Goal: Transaction & Acquisition: Purchase product/service

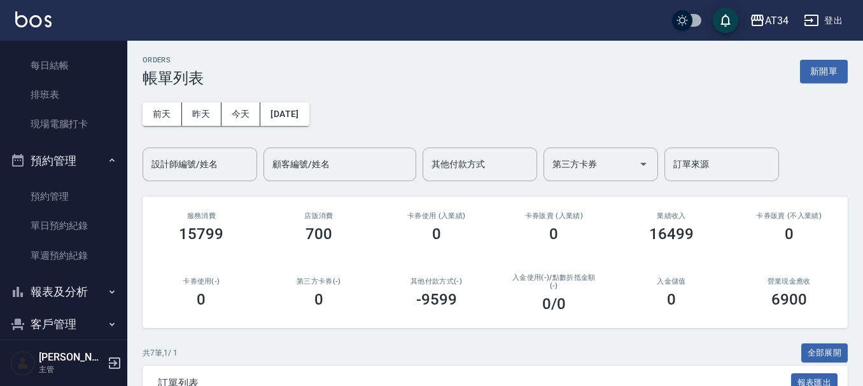
scroll to position [255, 0]
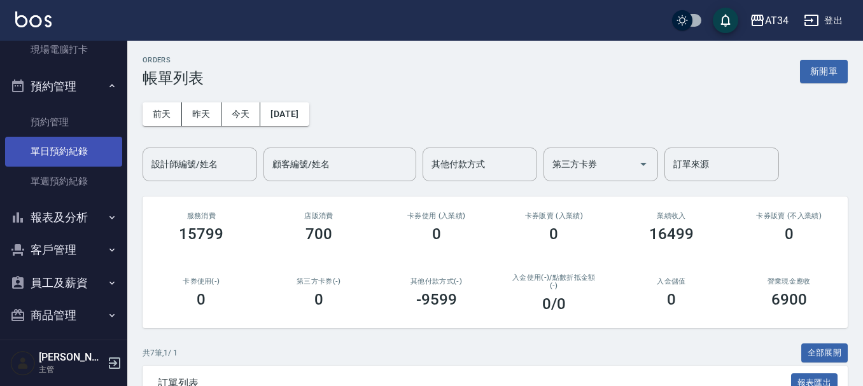
click at [71, 142] on link "單日預約紀錄" at bounding box center [63, 151] width 117 height 29
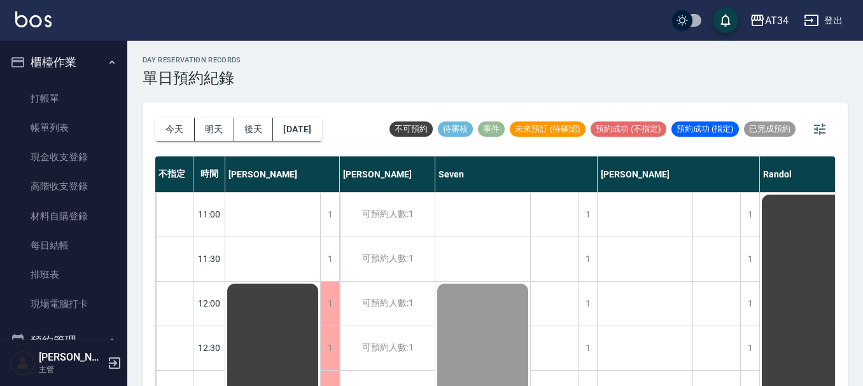
click at [52, 57] on button "櫃檯作業" at bounding box center [63, 62] width 117 height 33
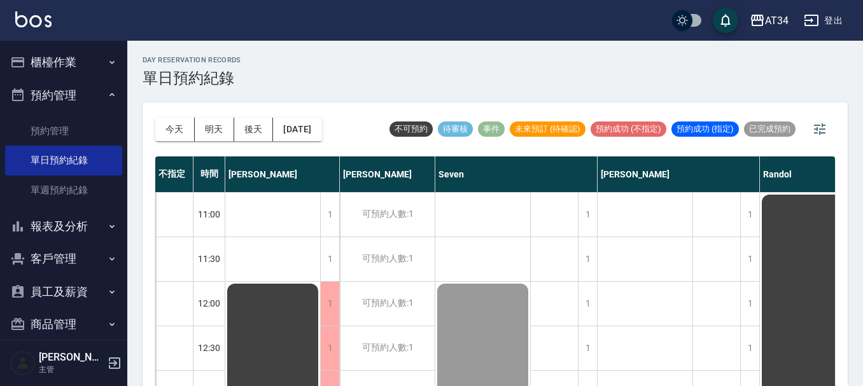
click at [69, 284] on button "員工及薪資" at bounding box center [63, 292] width 117 height 33
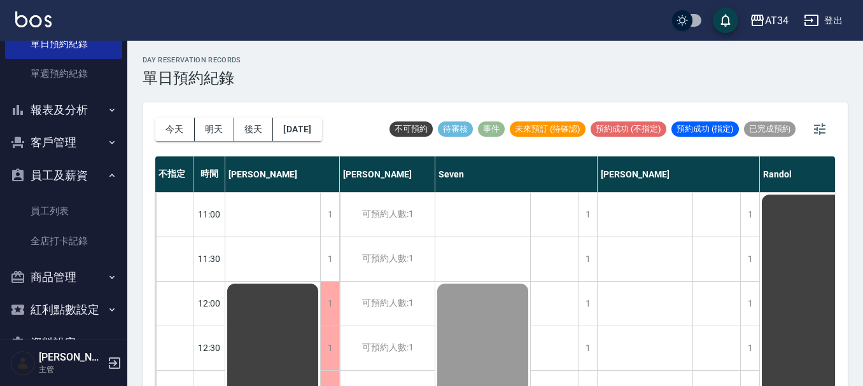
scroll to position [127, 0]
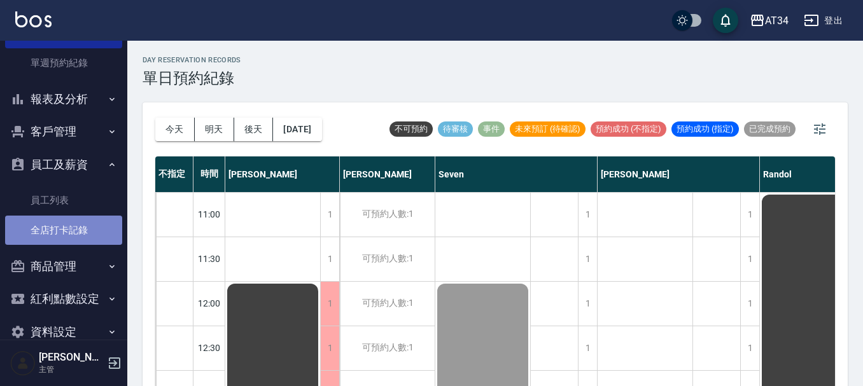
click at [87, 216] on link "全店打卡記錄" at bounding box center [63, 230] width 117 height 29
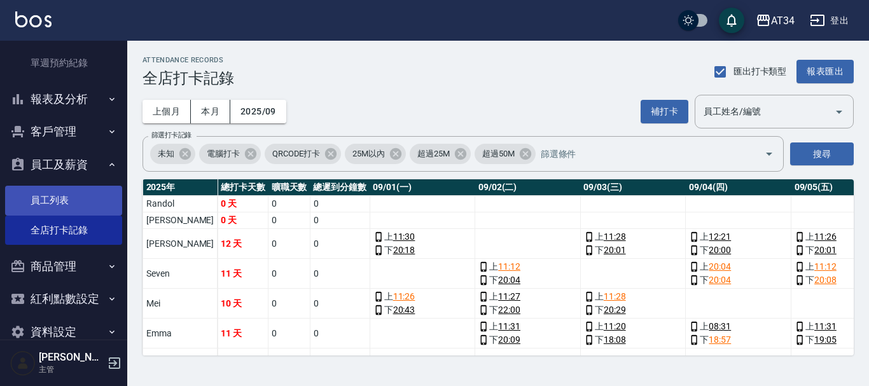
click at [83, 193] on link "員工列表" at bounding box center [63, 200] width 117 height 29
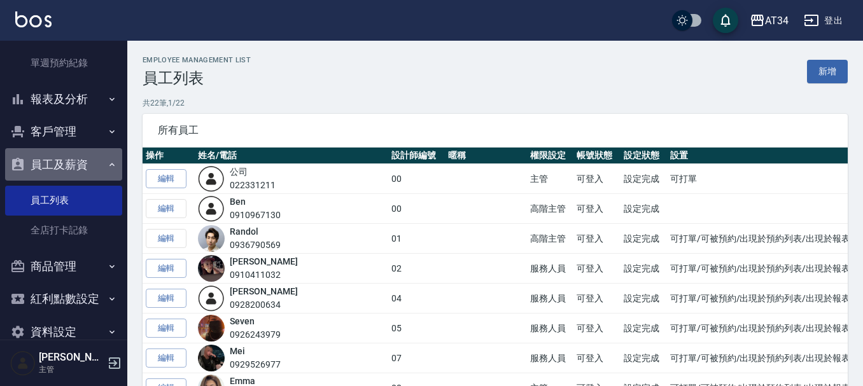
click at [75, 161] on button "員工及薪資" at bounding box center [63, 164] width 117 height 33
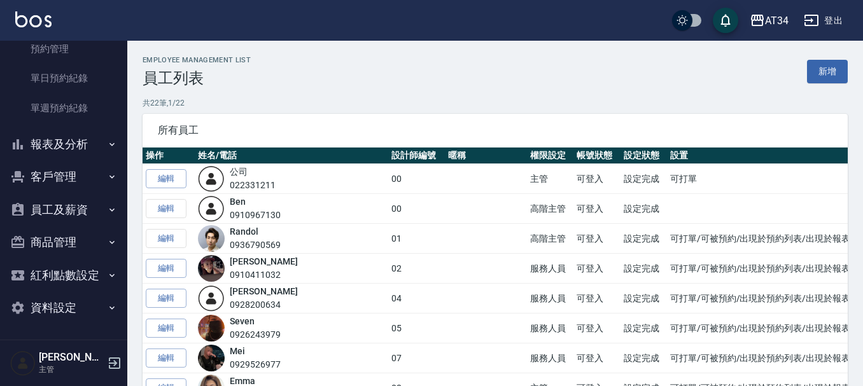
scroll to position [82, 0]
click at [81, 216] on button "員工及薪資" at bounding box center [63, 209] width 117 height 33
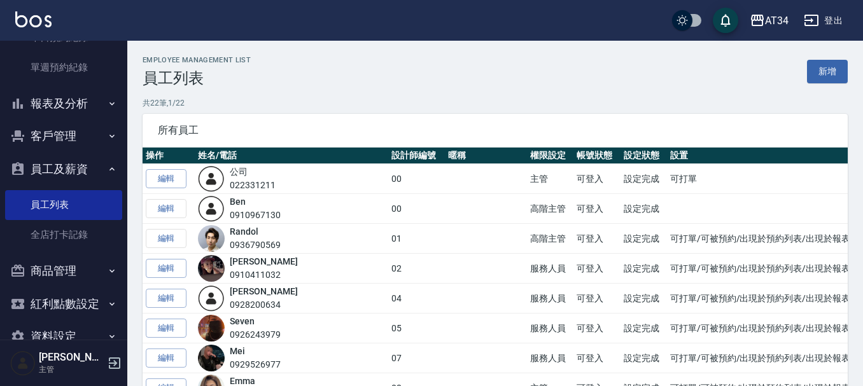
scroll to position [127, 0]
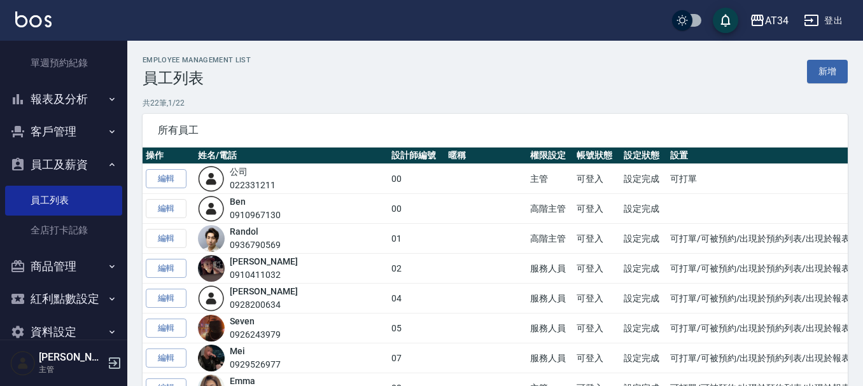
click at [48, 163] on button "員工及薪資" at bounding box center [63, 164] width 117 height 33
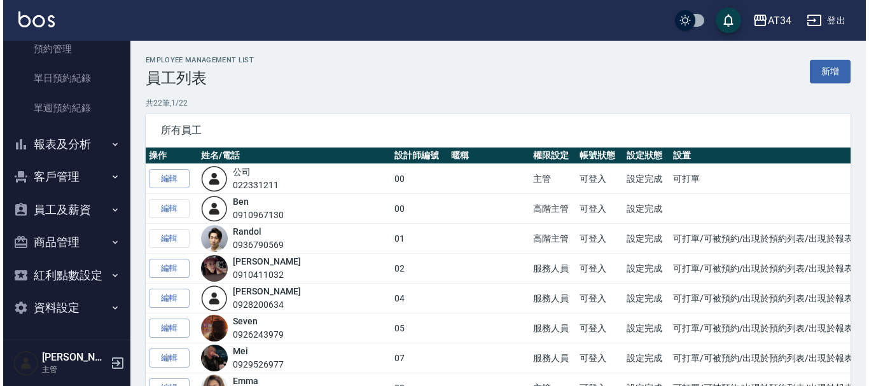
scroll to position [82, 0]
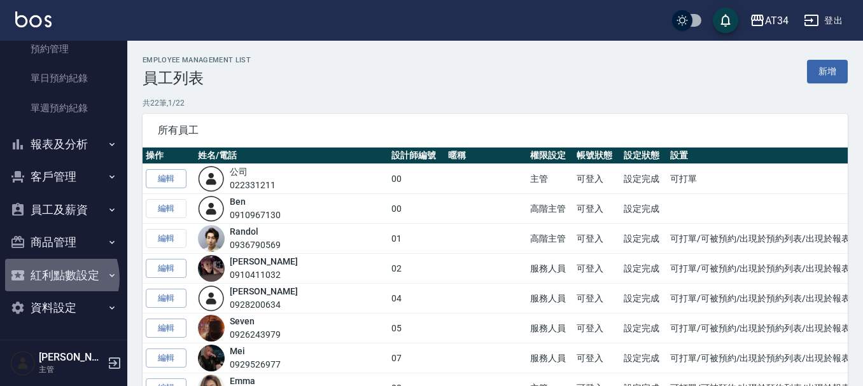
click at [57, 279] on button "紅利點數設定" at bounding box center [63, 275] width 117 height 33
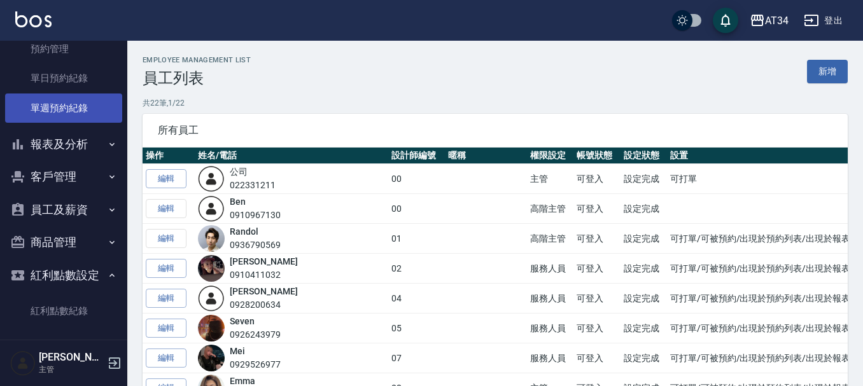
click at [72, 108] on link "單週預約紀錄" at bounding box center [63, 108] width 117 height 29
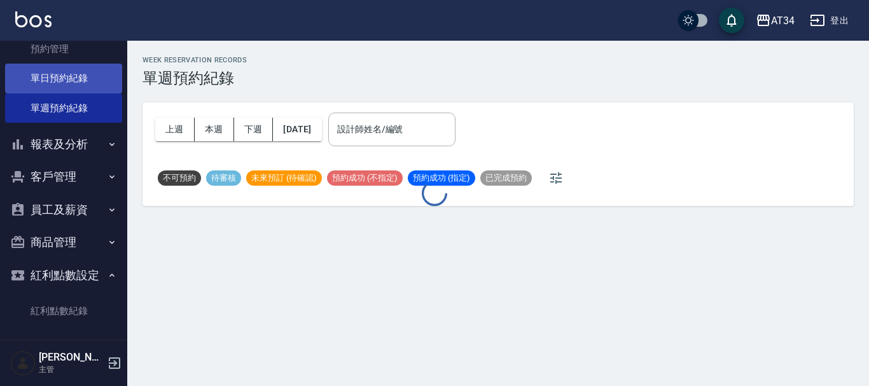
drag, startPoint x: 78, startPoint y: 71, endPoint x: 80, endPoint y: 64, distance: 8.0
click at [78, 71] on link "單日預約紀錄" at bounding box center [63, 78] width 117 height 29
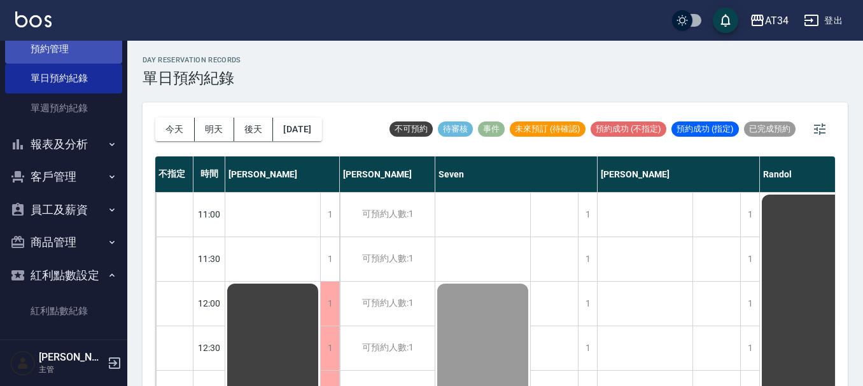
click at [81, 60] on link "預約管理" at bounding box center [63, 48] width 117 height 29
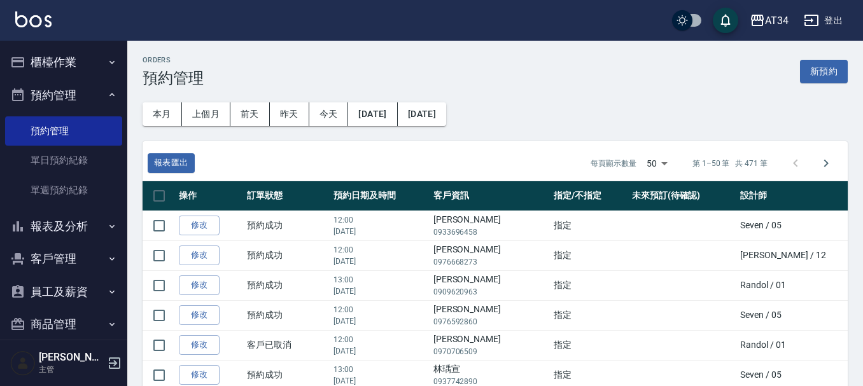
click at [61, 225] on button "報表及分析" at bounding box center [63, 226] width 117 height 33
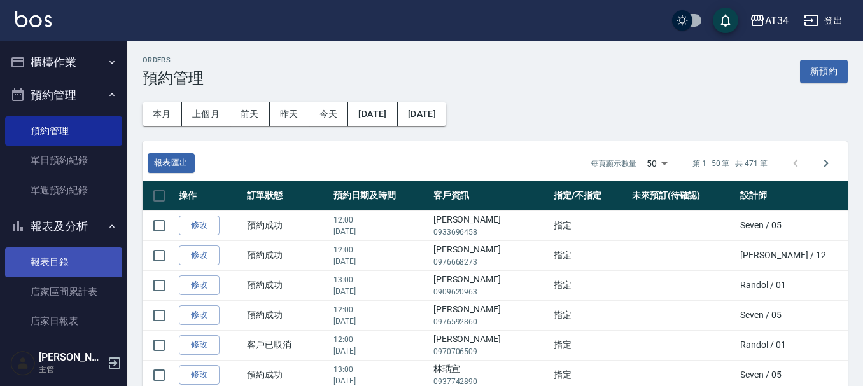
click at [64, 258] on link "報表目錄" at bounding box center [63, 262] width 117 height 29
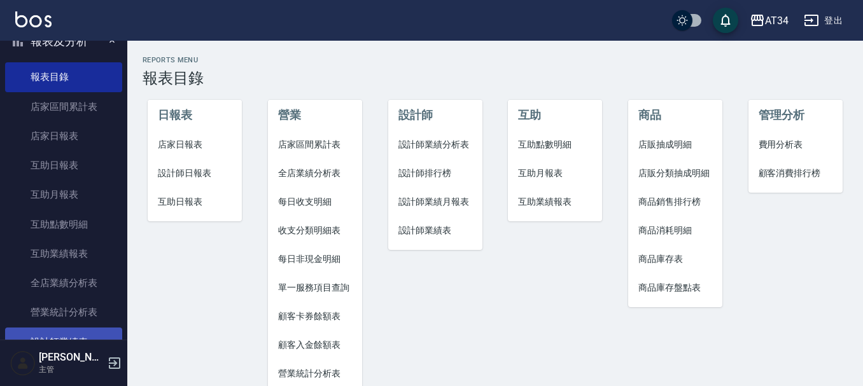
scroll to position [255, 0]
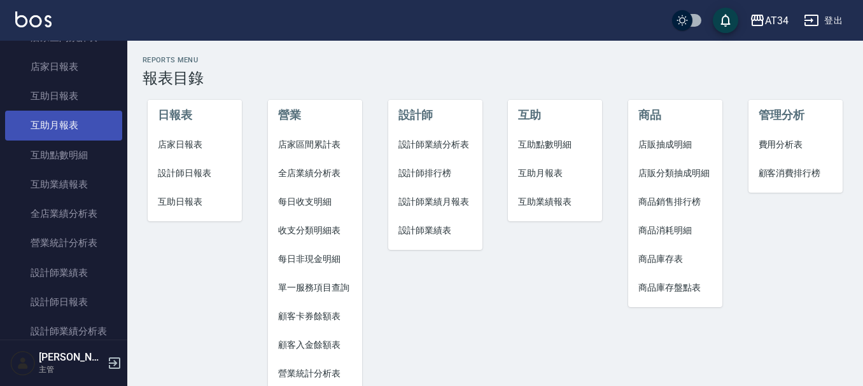
click at [53, 118] on link "互助月報表" at bounding box center [63, 125] width 117 height 29
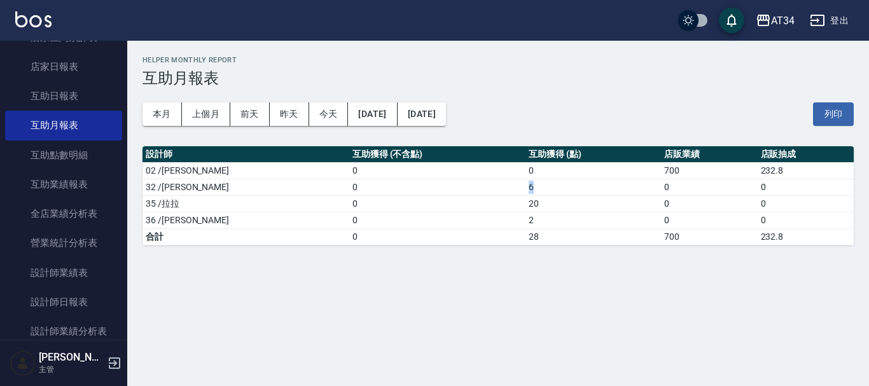
drag, startPoint x: 489, startPoint y: 185, endPoint x: 444, endPoint y: 191, distance: 45.6
click at [457, 192] on tr "32 /阿源 0 6 0 0" at bounding box center [498, 187] width 711 height 17
click at [398, 179] on td "0" at bounding box center [437, 187] width 176 height 17
drag, startPoint x: 440, startPoint y: 165, endPoint x: 505, endPoint y: 165, distance: 64.3
click at [505, 165] on tr "02 /Wendy 0 0 700 232.8" at bounding box center [498, 170] width 711 height 17
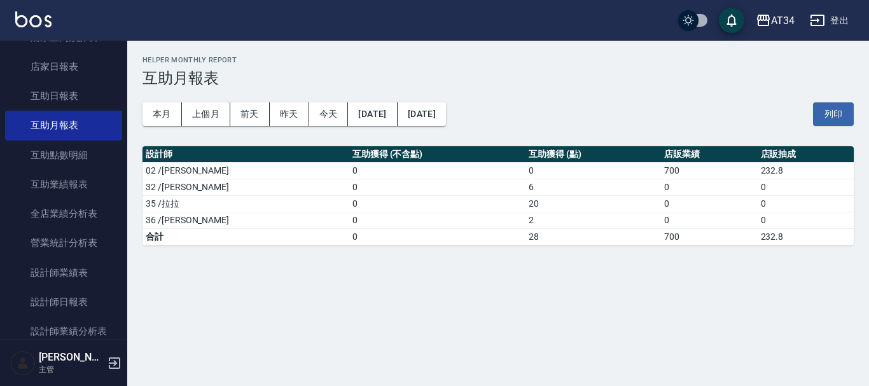
click at [526, 212] on td "2" at bounding box center [594, 220] width 136 height 17
drag, startPoint x: 498, startPoint y: 225, endPoint x: 340, endPoint y: 228, distance: 157.2
click at [340, 228] on tr "36 /張可芮 0 2 0 0" at bounding box center [498, 220] width 711 height 17
click at [411, 220] on td "0" at bounding box center [437, 220] width 176 height 17
drag, startPoint x: 409, startPoint y: 197, endPoint x: 827, endPoint y: 200, distance: 418.1
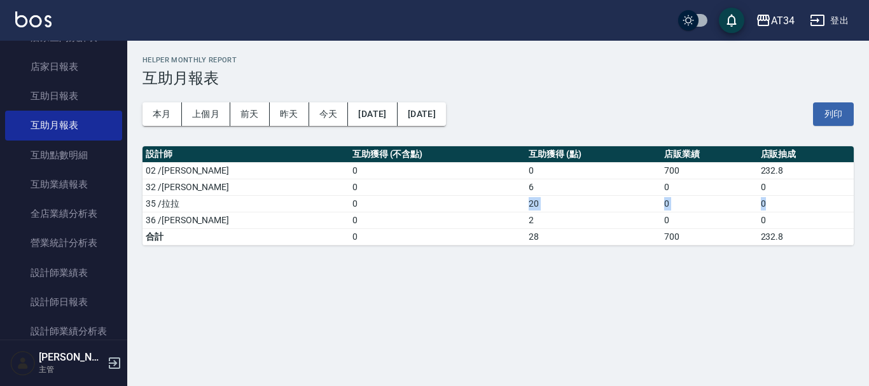
click at [827, 200] on tr "35 /拉拉 0 20 0 0" at bounding box center [498, 203] width 711 height 17
click at [575, 209] on td "20" at bounding box center [594, 203] width 136 height 17
drag, startPoint x: 530, startPoint y: 222, endPoint x: 480, endPoint y: 207, distance: 52.4
click at [480, 207] on tbody "02 /Wendy 0 0 700 232.8 32 /阿源 0 6 0 0 35 /拉拉 0 20 0 0 36 /張可芮 0 2 0 0 合計 0 28 …" at bounding box center [498, 203] width 711 height 83
click at [475, 211] on td "0" at bounding box center [437, 203] width 176 height 17
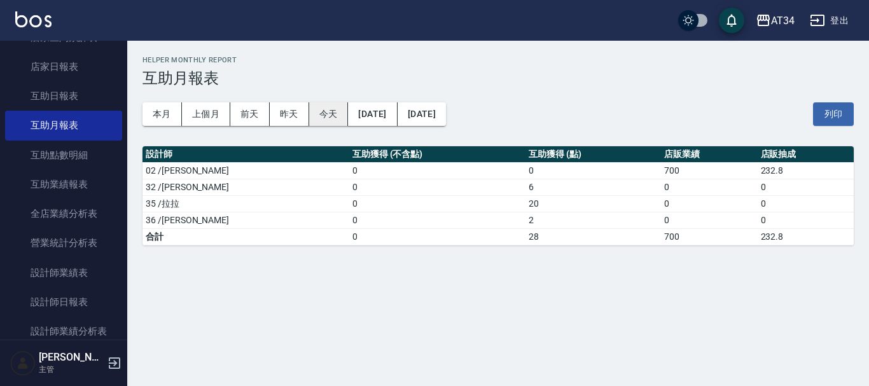
click at [326, 122] on button "今天" at bounding box center [328, 114] width 39 height 24
click at [290, 119] on button "昨天" at bounding box center [289, 114] width 39 height 24
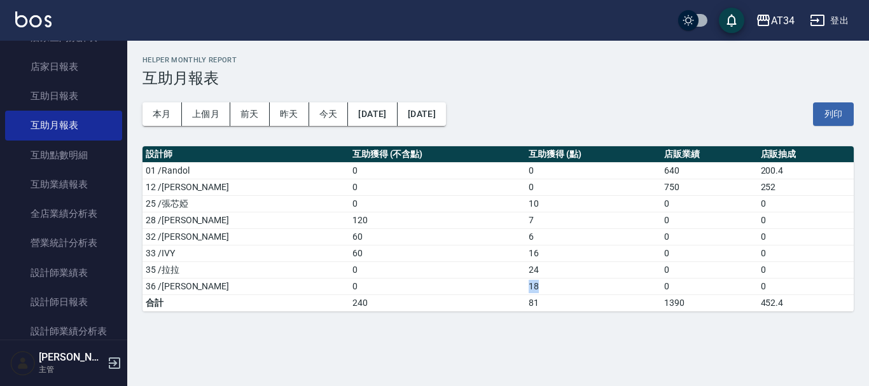
drag, startPoint x: 466, startPoint y: 284, endPoint x: 501, endPoint y: 279, distance: 36.0
click at [501, 279] on tr "36 /張可芮 0 18 0 0" at bounding box center [498, 286] width 711 height 17
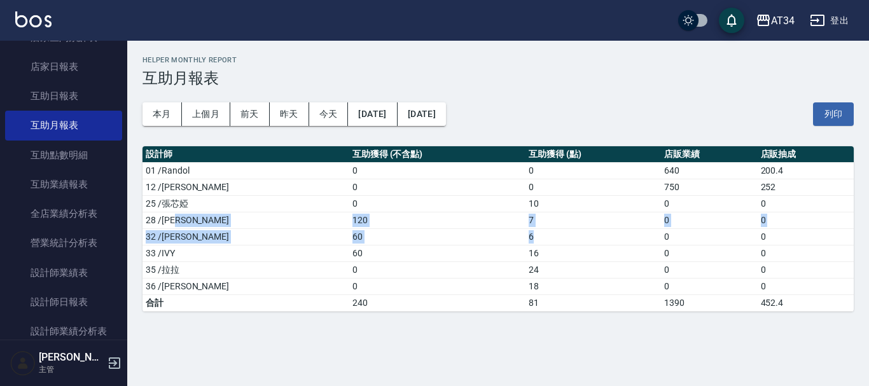
drag, startPoint x: 493, startPoint y: 234, endPoint x: 220, endPoint y: 223, distance: 273.2
click at [220, 223] on tbody "01 /Randol 0 0 640 200.4 12 /Emily 0 0 750 252 25 /張芯婭 0 10 0 0 28 /劉城鈺 120 7 0…" at bounding box center [498, 236] width 711 height 149
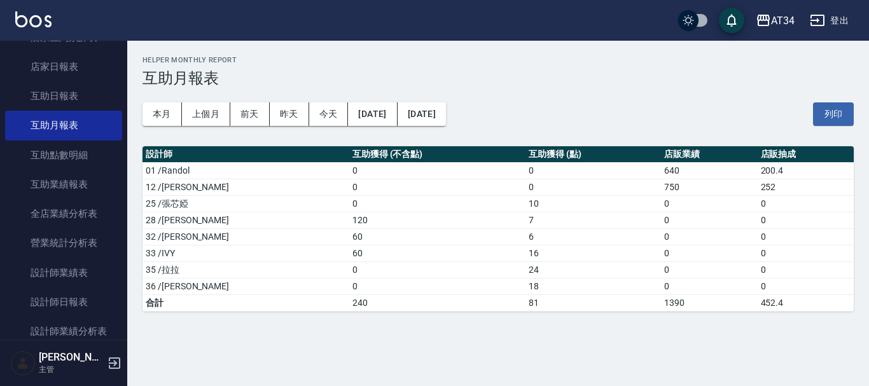
click at [274, 204] on tr "25 /張芯婭 0 10 0 0" at bounding box center [498, 203] width 711 height 17
click at [255, 101] on div "本月 上個月 前天 昨天 今天 2025/09/14 2025/09/14 列印" at bounding box center [498, 114] width 711 height 54
click at [255, 111] on button "前天" at bounding box center [249, 114] width 39 height 24
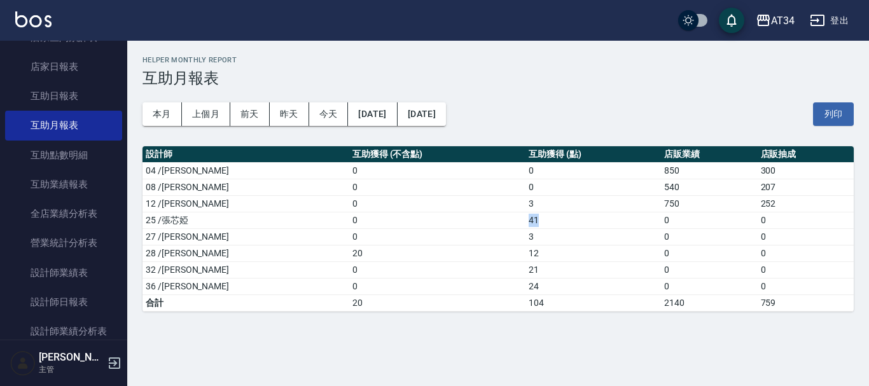
drag, startPoint x: 475, startPoint y: 226, endPoint x: 492, endPoint y: 223, distance: 16.7
click at [526, 223] on td "41" at bounding box center [594, 220] width 136 height 17
drag, startPoint x: 491, startPoint y: 238, endPoint x: 468, endPoint y: 218, distance: 30.2
click at [468, 219] on tbody "04 /Gina 0 0 850 300 08 /Emma 0 0 540 207 12 /Emily 0 3 750 252 25 /張芯婭 0 41 0 …" at bounding box center [498, 236] width 711 height 149
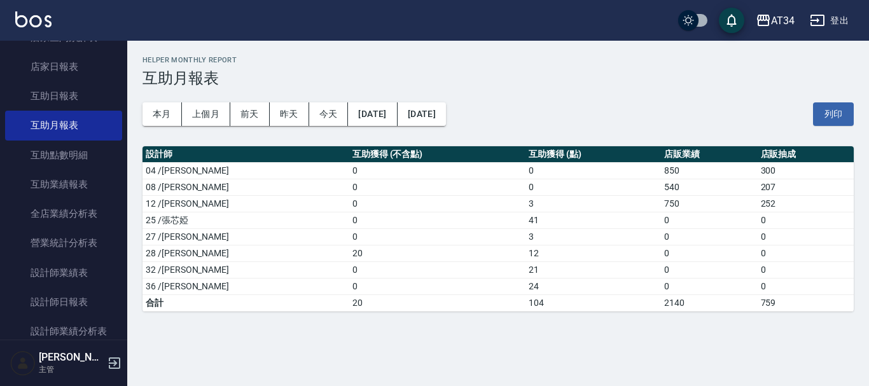
click at [459, 196] on td "0" at bounding box center [437, 203] width 176 height 17
drag, startPoint x: 468, startPoint y: 202, endPoint x: 577, endPoint y: 213, distance: 109.4
click at [570, 213] on tbody "04 /Gina 0 0 850 300 08 /Emma 0 0 540 207 12 /Emily 0 3 750 252 25 /張芯婭 0 41 0 …" at bounding box center [498, 236] width 711 height 149
click at [577, 213] on td "41" at bounding box center [594, 220] width 136 height 17
drag, startPoint x: 494, startPoint y: 253, endPoint x: 181, endPoint y: 279, distance: 314.2
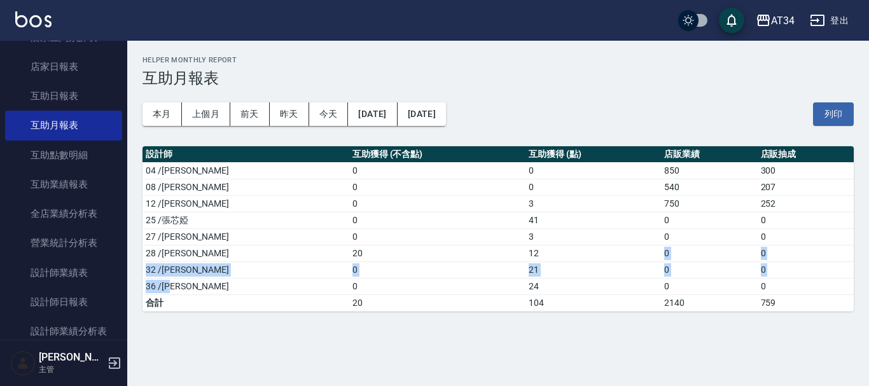
click at [181, 279] on tbody "04 /Gina 0 0 850 300 08 /Emma 0 0 540 207 12 /Emily 0 3 750 252 25 /張芯婭 0 41 0 …" at bounding box center [498, 236] width 711 height 149
click at [457, 274] on td "0" at bounding box center [437, 270] width 176 height 17
drag, startPoint x: 478, startPoint y: 269, endPoint x: 498, endPoint y: 267, distance: 19.9
click at [526, 267] on td "21" at bounding box center [594, 270] width 136 height 17
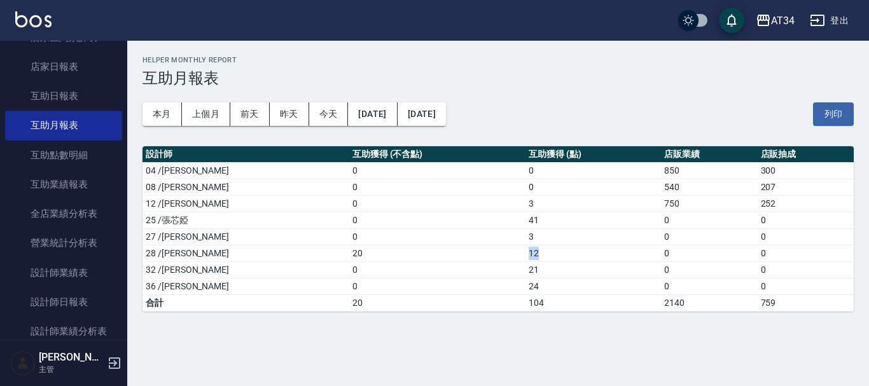
drag, startPoint x: 495, startPoint y: 258, endPoint x: 432, endPoint y: 258, distance: 63.0
click at [432, 258] on tr "28 /劉城鈺 20 12 0 0" at bounding box center [498, 253] width 711 height 17
click at [432, 258] on td "20" at bounding box center [437, 253] width 176 height 17
drag, startPoint x: 436, startPoint y: 292, endPoint x: 512, endPoint y: 293, distance: 75.7
click at [512, 293] on tr "36 /張可芮 0 24 0 0" at bounding box center [498, 286] width 711 height 17
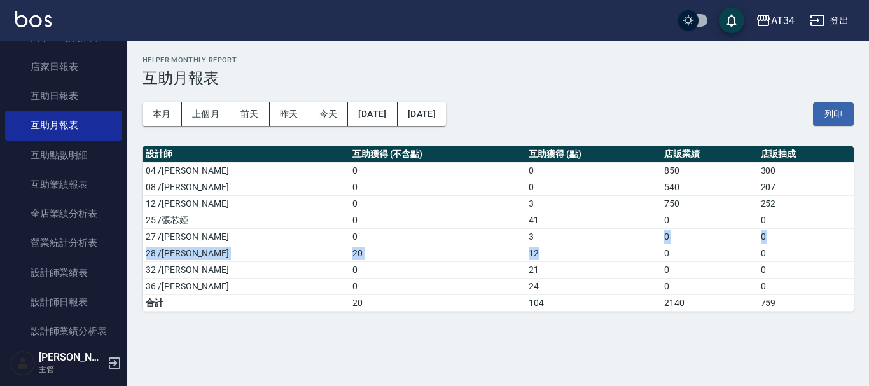
drag, startPoint x: 550, startPoint y: 243, endPoint x: 622, endPoint y: 172, distance: 100.4
click at [584, 211] on tbody "04 /Gina 0 0 850 300 08 /Emma 0 0 540 207 12 /Emily 0 3 750 252 25 /張芯婭 0 41 0 …" at bounding box center [498, 236] width 711 height 149
click at [622, 172] on td "0" at bounding box center [594, 170] width 136 height 17
click at [221, 115] on button "上個月" at bounding box center [206, 114] width 48 height 24
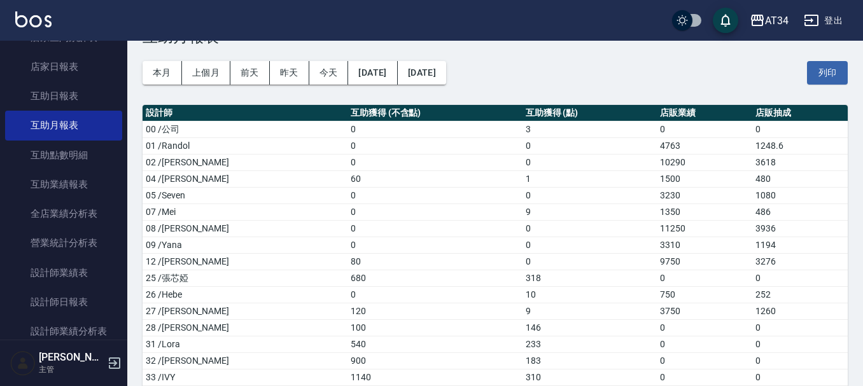
scroll to position [64, 0]
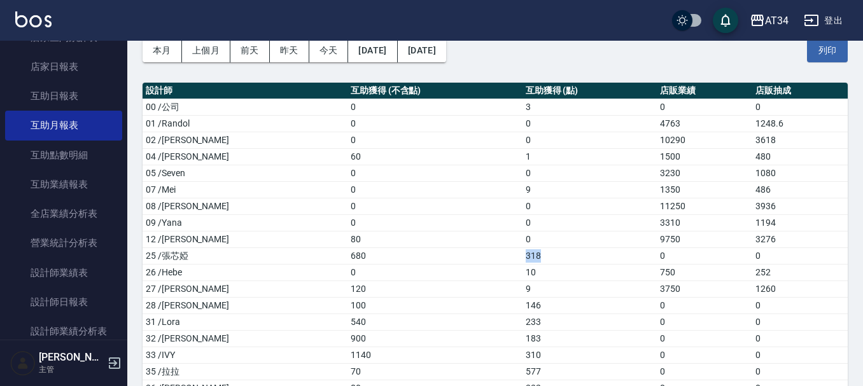
drag, startPoint x: 479, startPoint y: 255, endPoint x: 528, endPoint y: 255, distance: 48.4
click at [528, 255] on td "318" at bounding box center [589, 256] width 134 height 17
click at [544, 253] on td "318" at bounding box center [589, 256] width 134 height 17
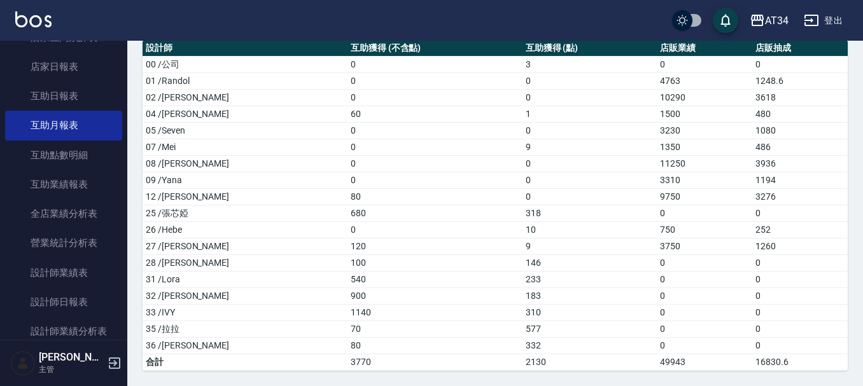
click at [528, 279] on td "233" at bounding box center [589, 279] width 134 height 17
drag, startPoint x: 496, startPoint y: 316, endPoint x: 493, endPoint y: 323, distance: 7.7
click at [493, 323] on tbody "00 /公司 0 3 0 0 01 /Randol 0 0 4763 1248.6 02 /Wendy 0 0 10290 3618 04 /Gina 60 …" at bounding box center [495, 213] width 705 height 314
click at [522, 327] on td "577" at bounding box center [589, 329] width 134 height 17
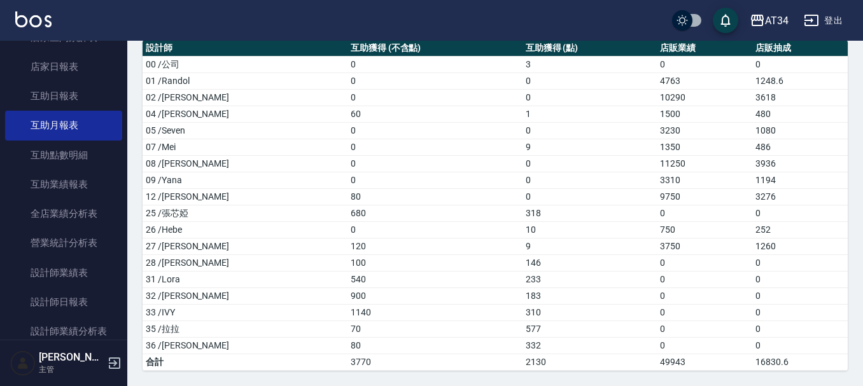
click at [522, 328] on td "577" at bounding box center [589, 329] width 134 height 17
drag, startPoint x: 475, startPoint y: 347, endPoint x: 682, endPoint y: 332, distance: 206.8
click at [662, 328] on tbody "00 /公司 0 3 0 0 01 /Randol 0 0 4763 1248.6 02 /Wendy 0 0 10290 3618 04 /Gina 60 …" at bounding box center [495, 213] width 705 height 314
click at [522, 296] on td "183" at bounding box center [589, 296] width 134 height 17
drag, startPoint x: 493, startPoint y: 291, endPoint x: 479, endPoint y: 295, distance: 13.9
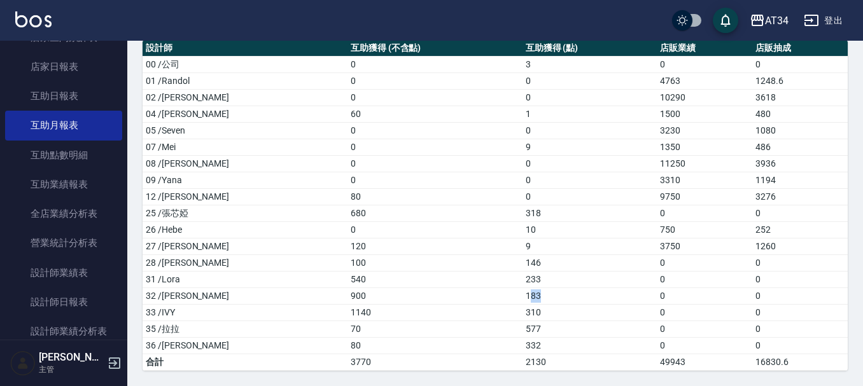
click at [522, 295] on td "183" at bounding box center [589, 296] width 134 height 17
click at [522, 297] on td "183" at bounding box center [589, 296] width 134 height 17
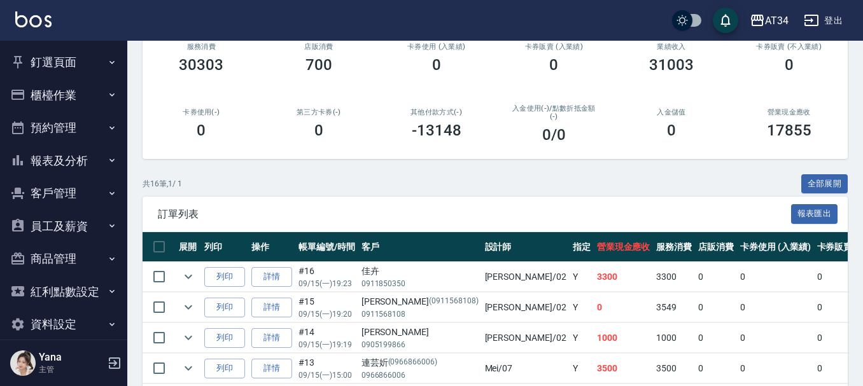
scroll to position [191, 0]
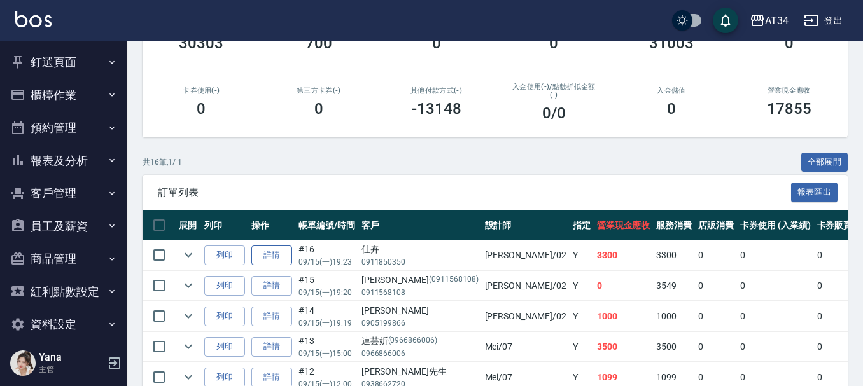
click at [278, 252] on link "詳情" at bounding box center [271, 256] width 41 height 20
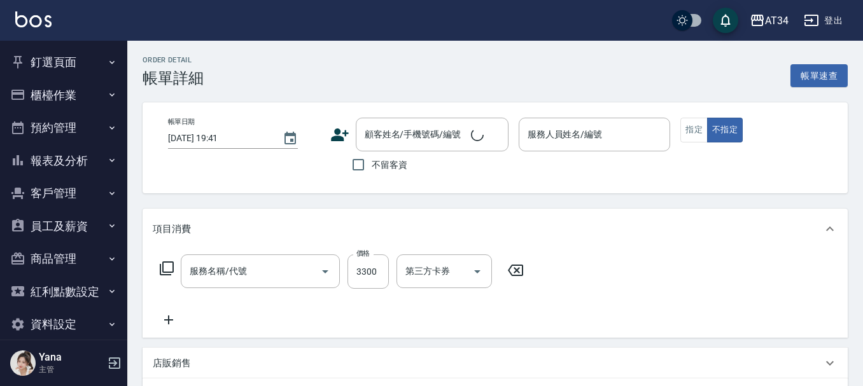
type input "2025/09/15 19:23"
type input "Wendy-02"
type input "330"
type input "燙髮(301)"
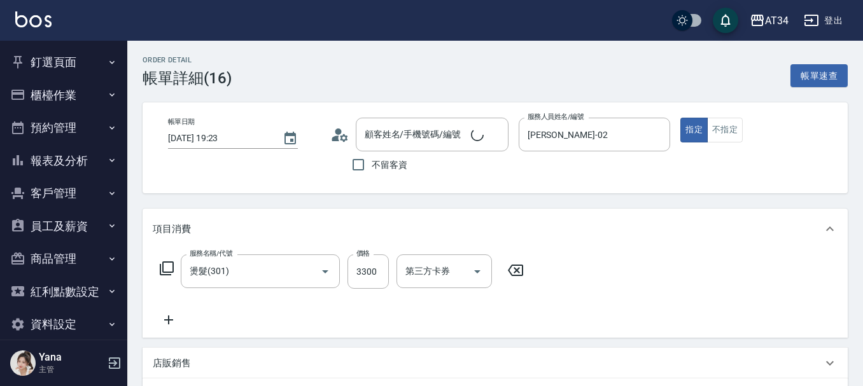
scroll to position [252, 0]
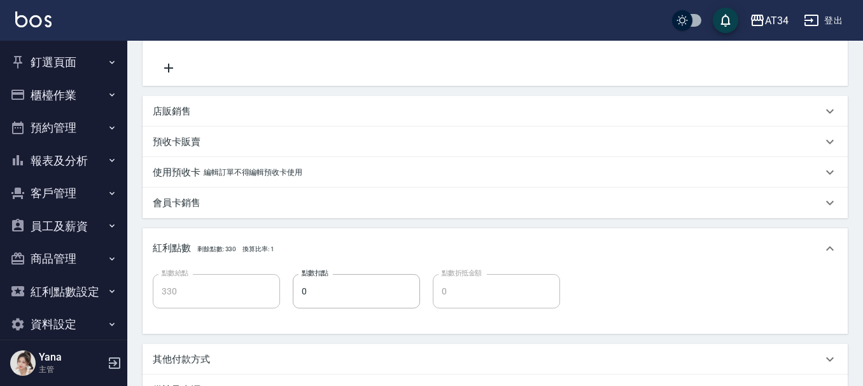
type input "佳卉/0911850350/"
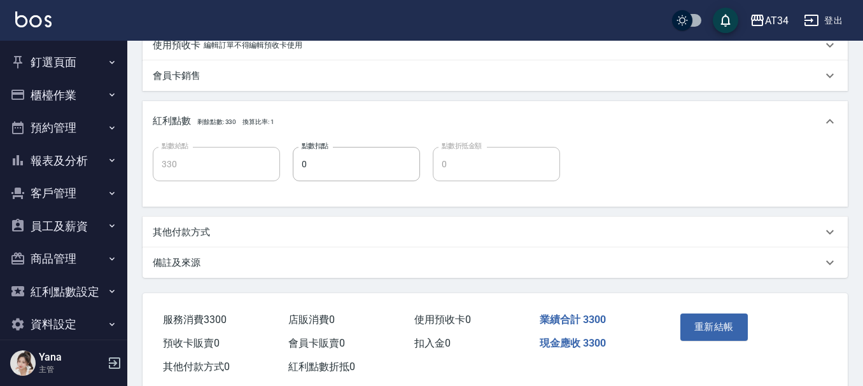
click at [210, 235] on div "其他付款方式" at bounding box center [487, 232] width 669 height 13
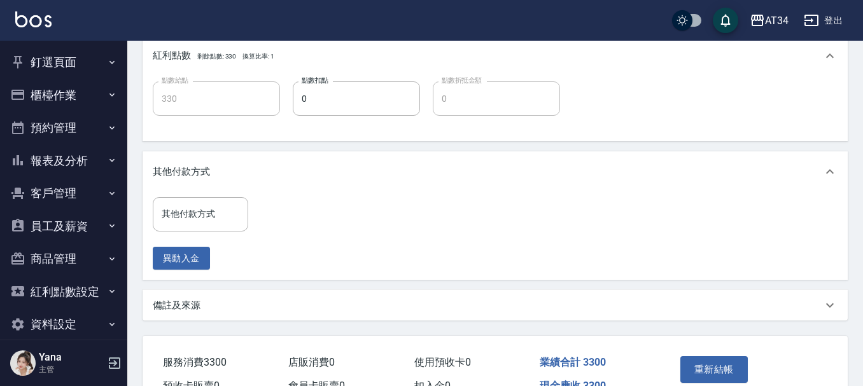
scroll to position [507, 0]
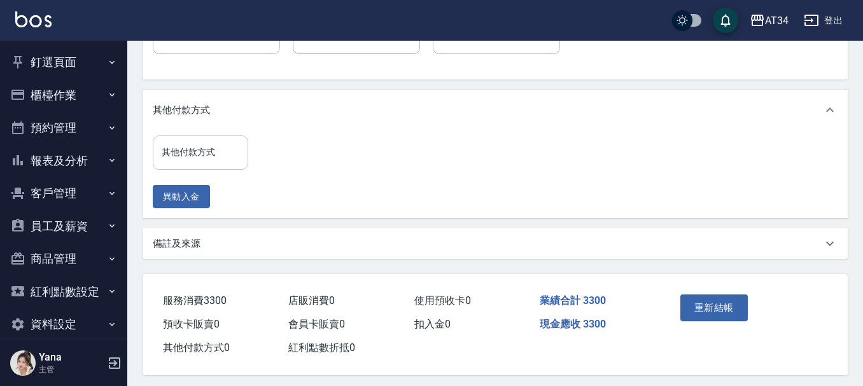
click at [211, 155] on div "其他付款方式 其他付款方式" at bounding box center [200, 153] width 95 height 34
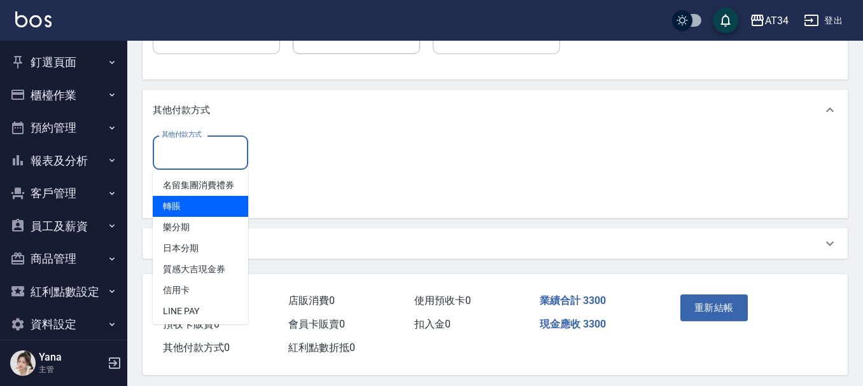
click at [209, 217] on span "轉賬" at bounding box center [200, 206] width 95 height 21
type input "轉賬"
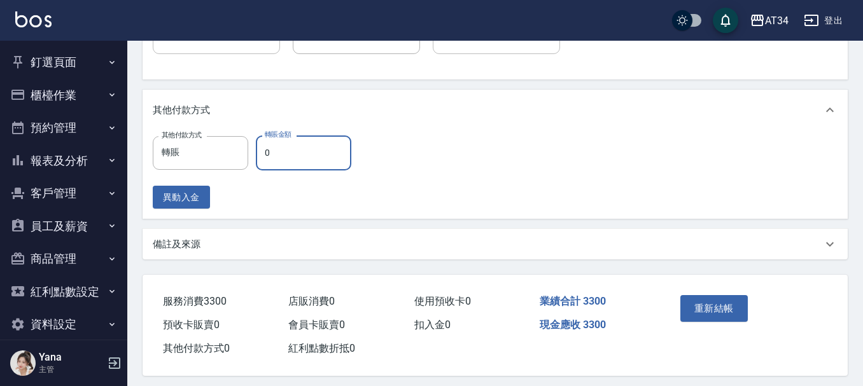
click at [291, 158] on input "0" at bounding box center [303, 153] width 95 height 34
type input "3"
type input "320"
type input "330"
type input "290"
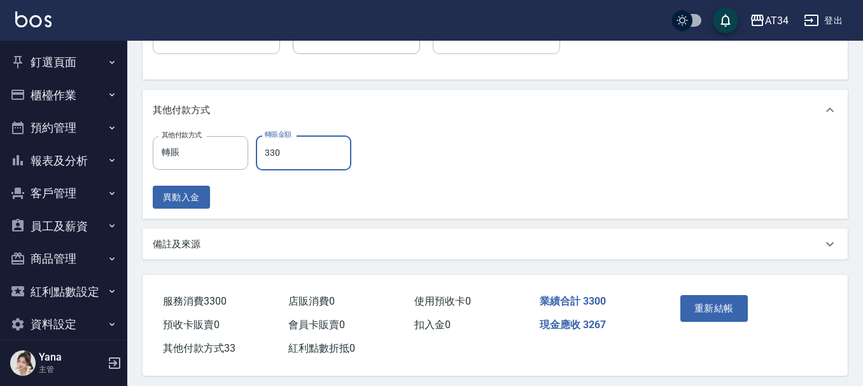
type input "3300"
type input "0"
type input "3300"
click at [695, 311] on button "重新結帳" at bounding box center [713, 308] width 67 height 27
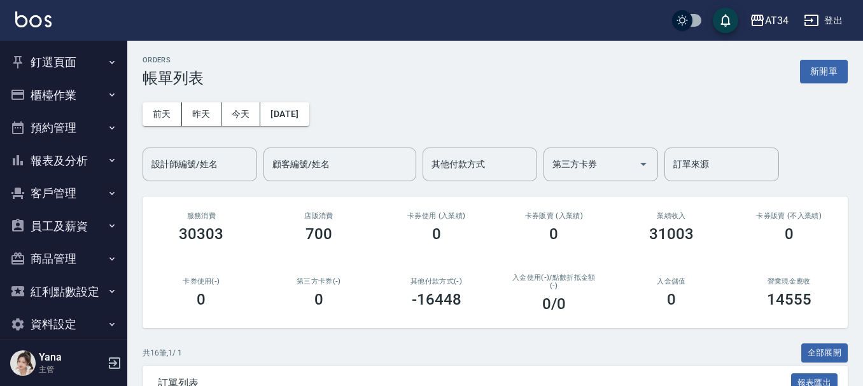
click at [696, 311] on div "入金儲值 0" at bounding box center [672, 293] width 118 height 62
click at [73, 96] on button "櫃檯作業" at bounding box center [63, 95] width 117 height 33
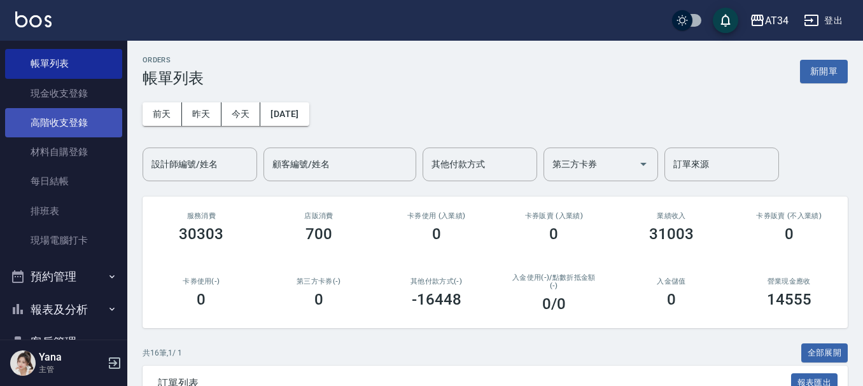
scroll to position [127, 0]
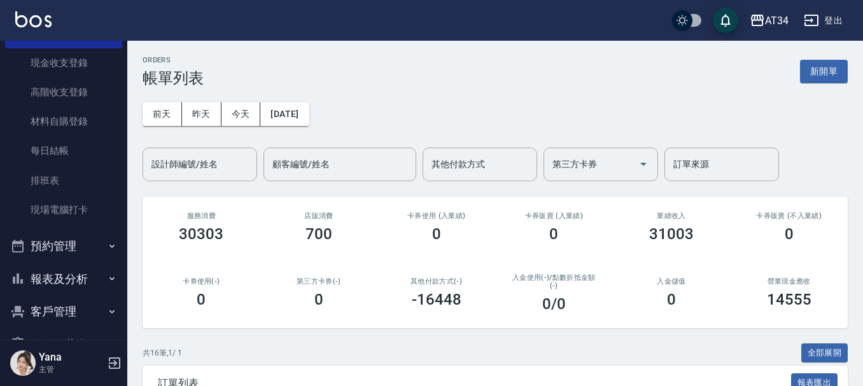
click at [65, 248] on button "預約管理" at bounding box center [63, 246] width 117 height 33
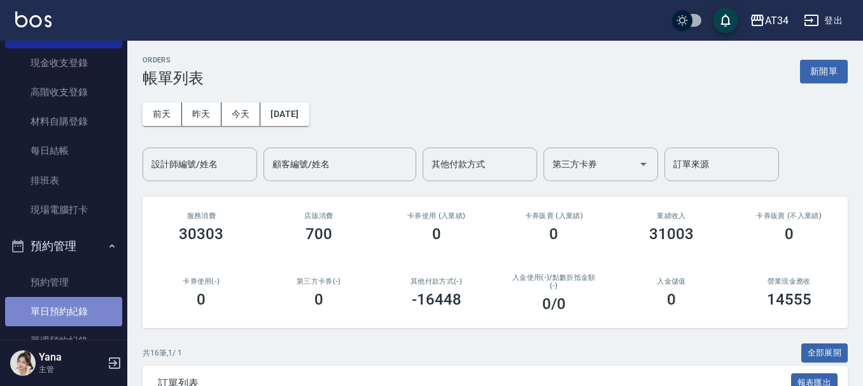
click at [65, 311] on link "單日預約紀錄" at bounding box center [63, 311] width 117 height 29
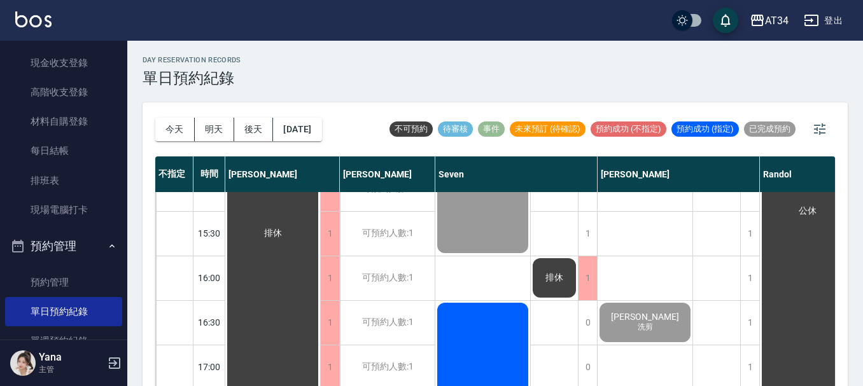
scroll to position [509, 0]
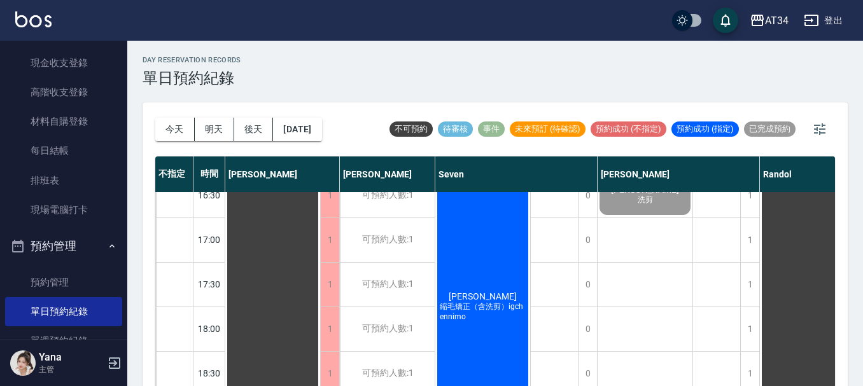
click at [489, 265] on div "陳宛葶 縮毛矯正（含洗剪）igchennimo" at bounding box center [482, 307] width 95 height 266
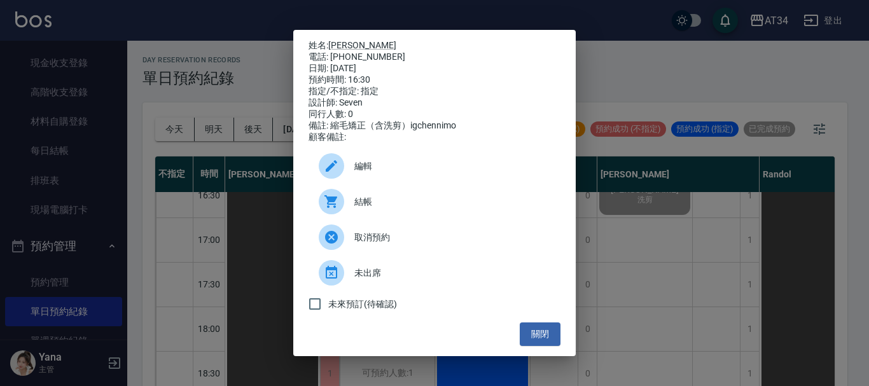
click at [368, 203] on span "結帳" at bounding box center [452, 201] width 196 height 13
click at [551, 340] on button "關閉" at bounding box center [540, 335] width 41 height 24
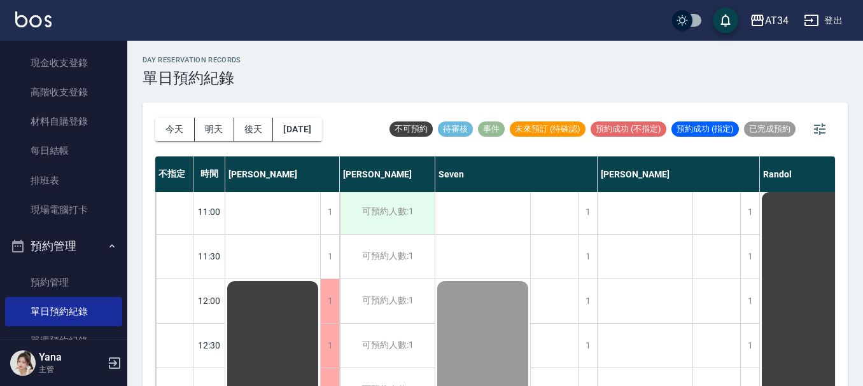
scroll to position [0, 0]
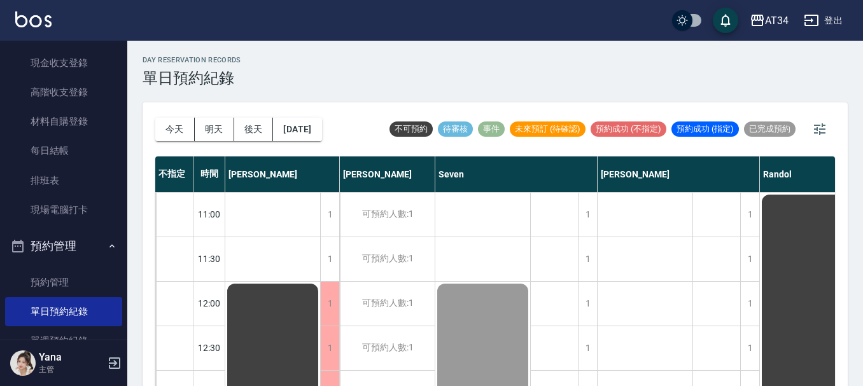
click at [358, 69] on div "day Reservation records 單日預約紀錄" at bounding box center [495, 71] width 705 height 31
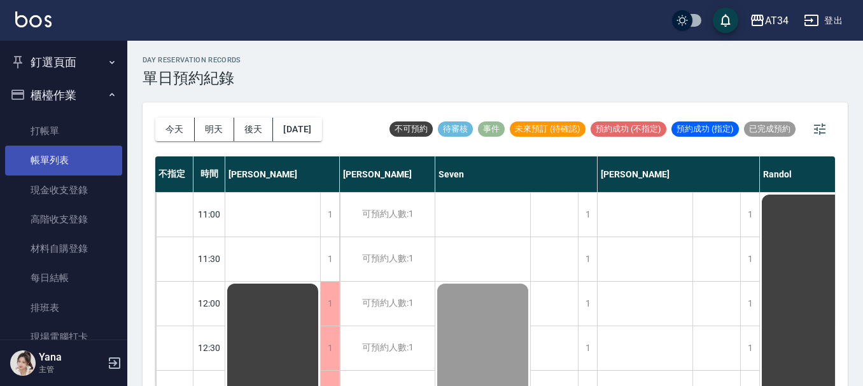
click at [53, 146] on link "帳單列表" at bounding box center [63, 160] width 117 height 29
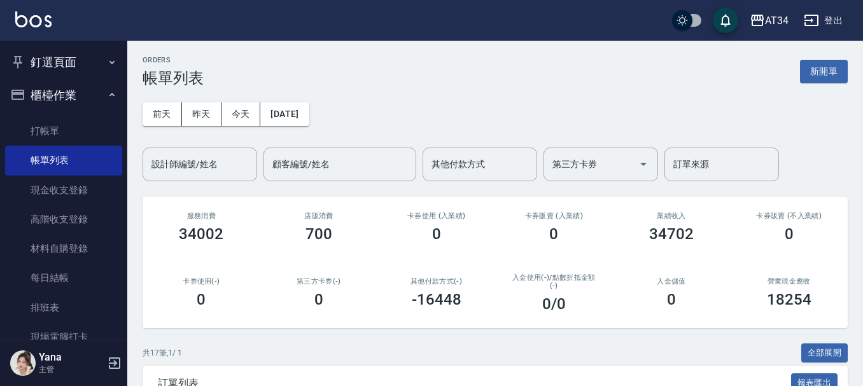
click at [50, 58] on button "釘選頁面" at bounding box center [63, 62] width 117 height 33
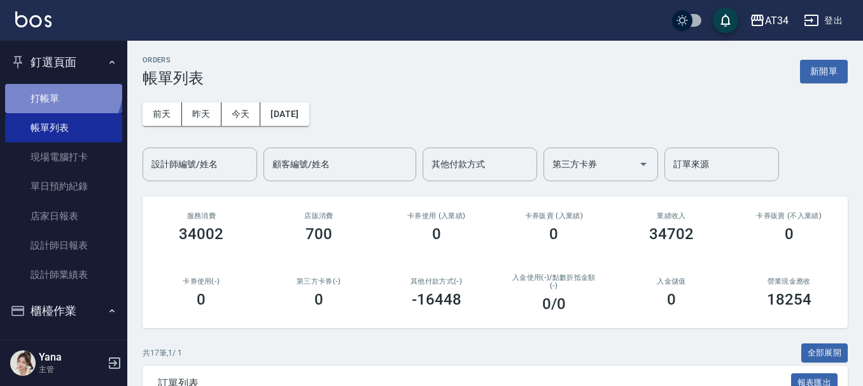
click at [61, 89] on link "打帳單" at bounding box center [63, 98] width 117 height 29
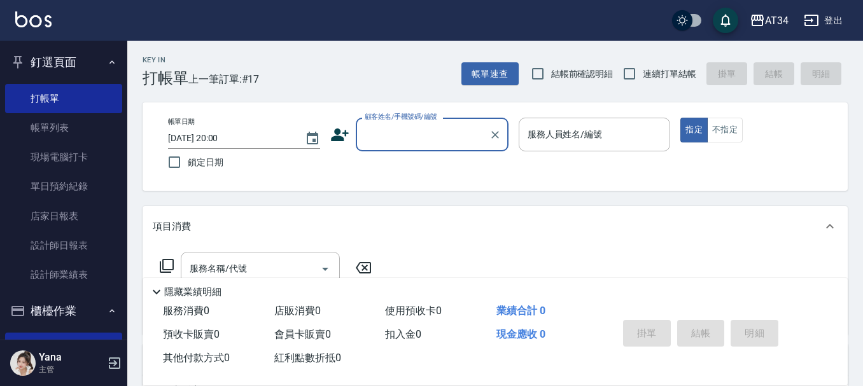
click at [382, 125] on input "顧客姓名/手機號碼/編號" at bounding box center [422, 134] width 122 height 22
click at [59, 134] on link "帳單列表" at bounding box center [63, 127] width 117 height 29
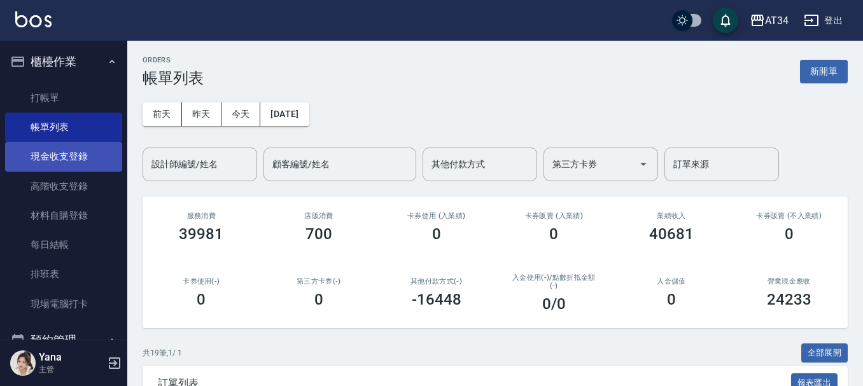
scroll to position [255, 0]
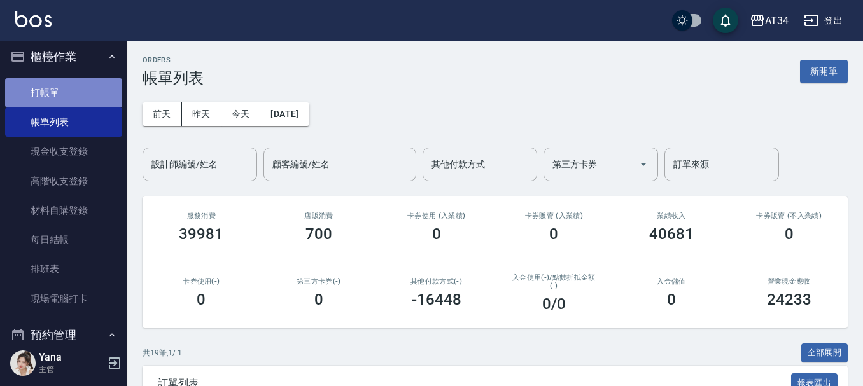
click at [64, 106] on link "打帳單" at bounding box center [63, 92] width 117 height 29
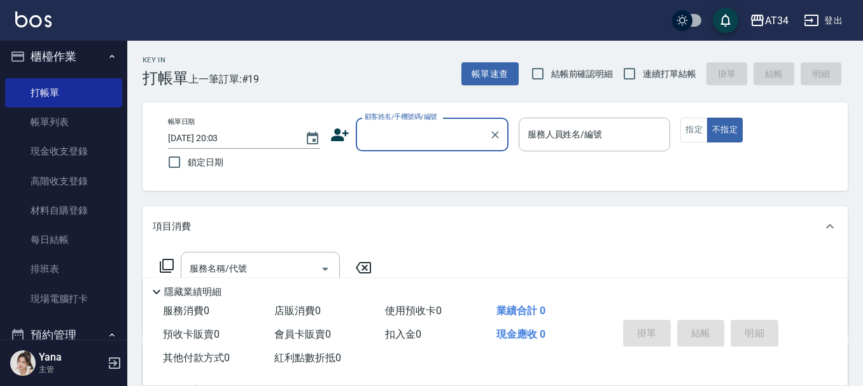
scroll to position [246, 0]
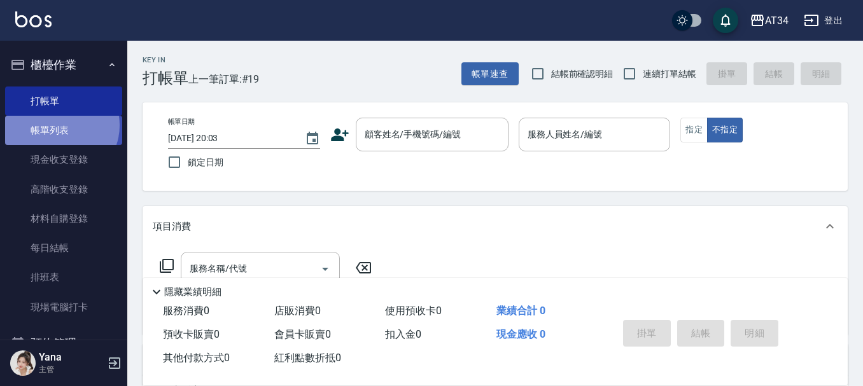
click at [58, 125] on link "帳單列表" at bounding box center [63, 130] width 117 height 29
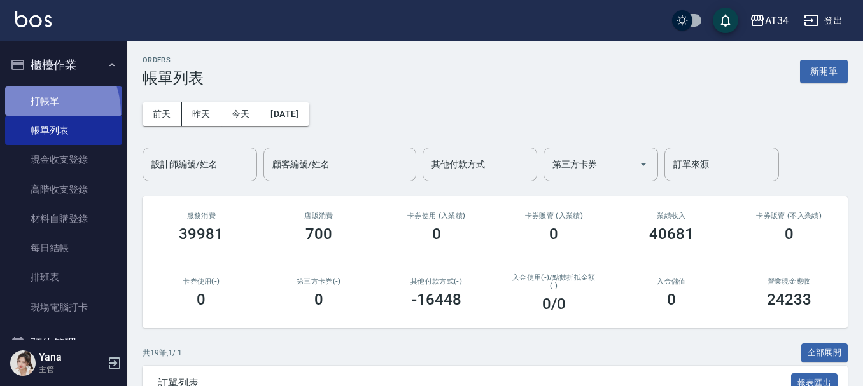
click at [30, 114] on link "打帳單" at bounding box center [63, 101] width 117 height 29
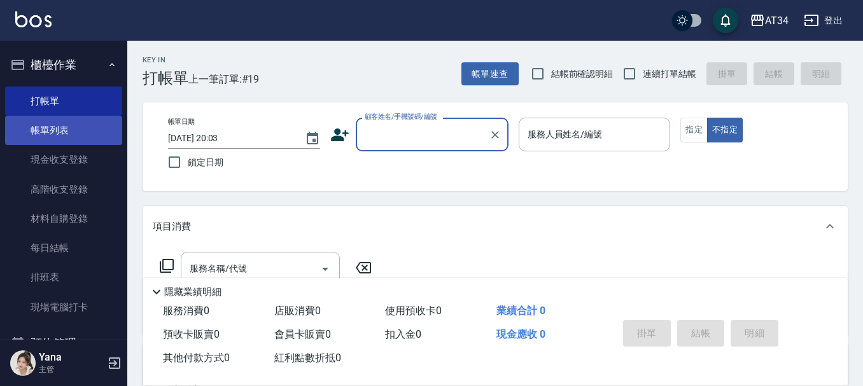
click at [41, 136] on link "帳單列表" at bounding box center [63, 130] width 117 height 29
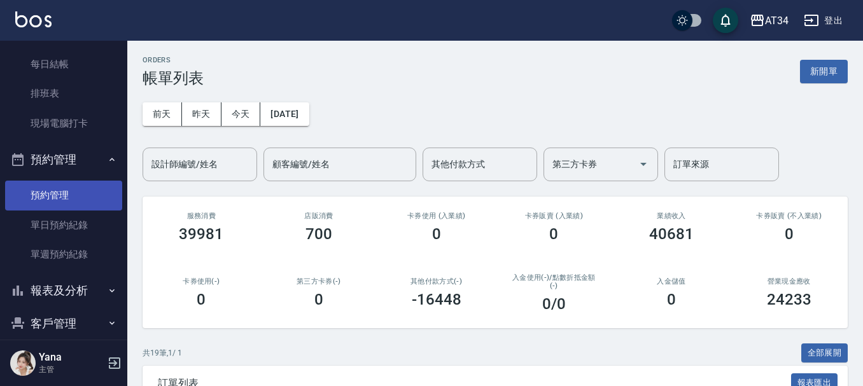
scroll to position [501, 0]
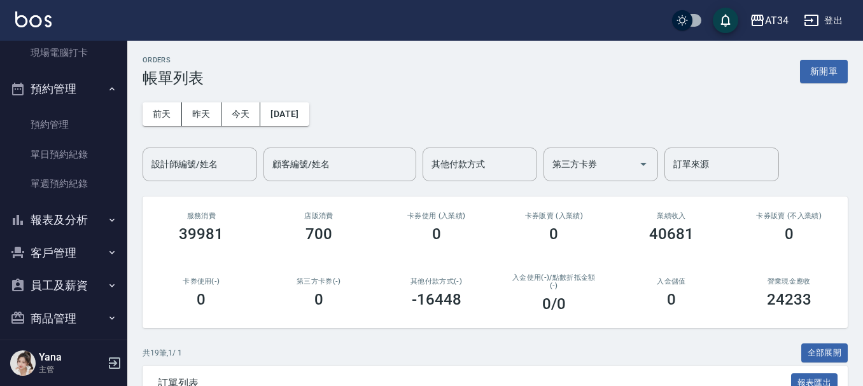
click at [48, 213] on button "報表及分析" at bounding box center [63, 220] width 117 height 33
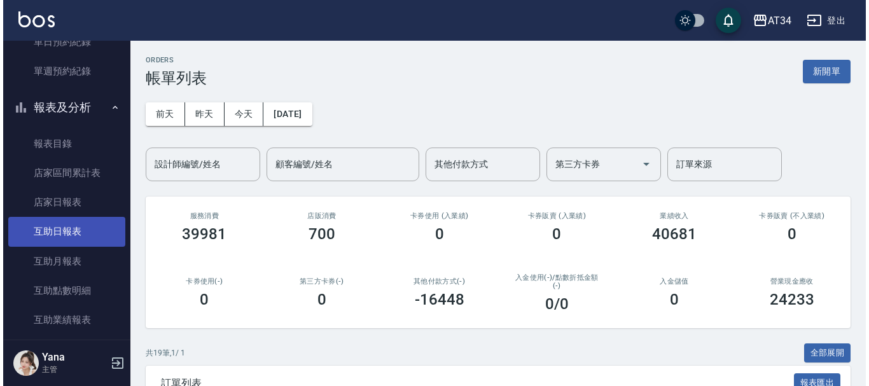
scroll to position [755, 0]
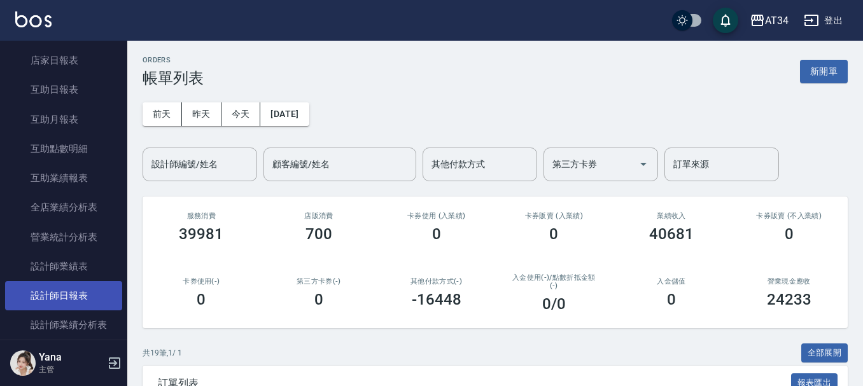
click at [62, 297] on link "設計師日報表" at bounding box center [63, 295] width 117 height 29
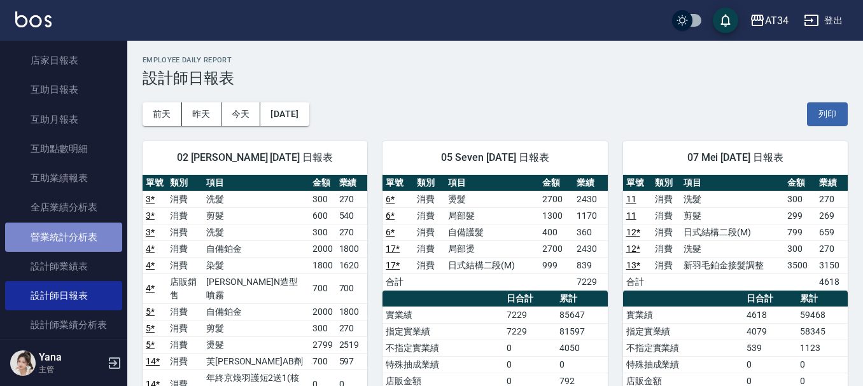
click at [80, 224] on link "營業統計分析表" at bounding box center [63, 237] width 117 height 29
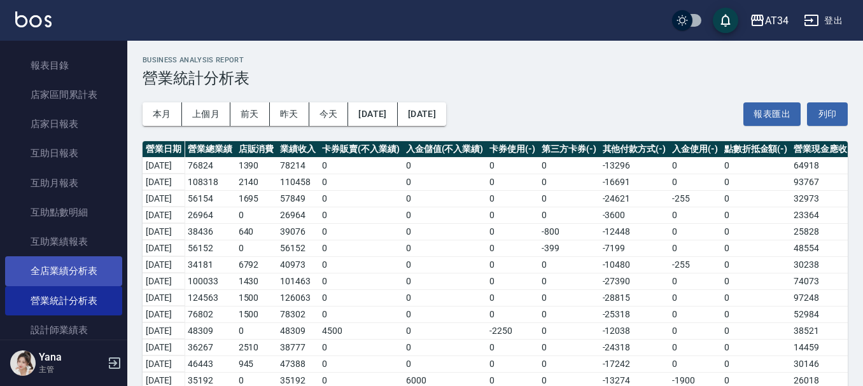
scroll to position [628, 0]
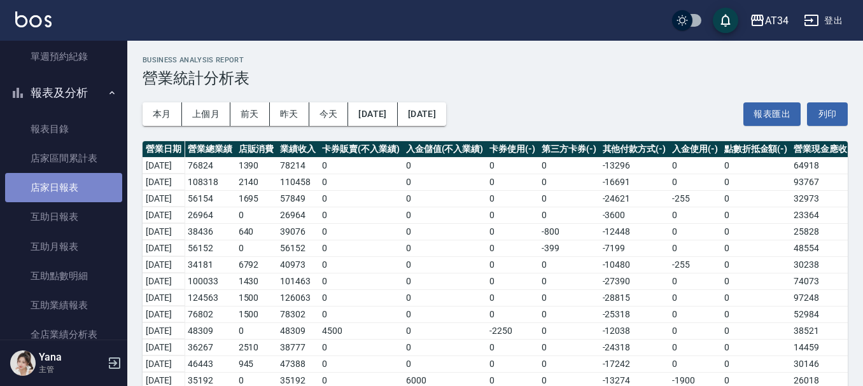
click at [67, 175] on link "店家日報表" at bounding box center [63, 187] width 117 height 29
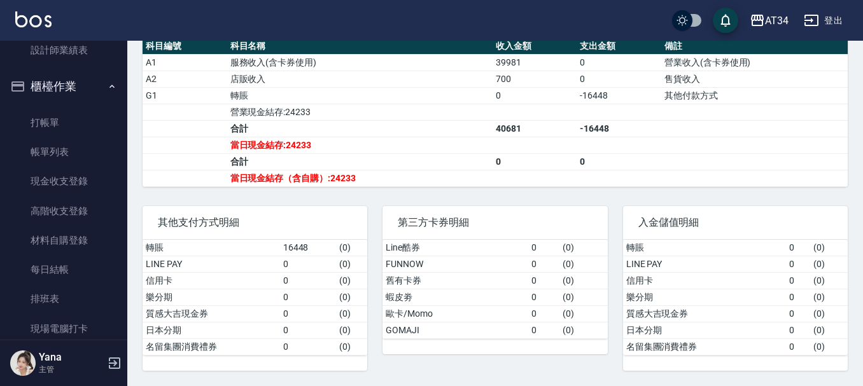
scroll to position [55, 0]
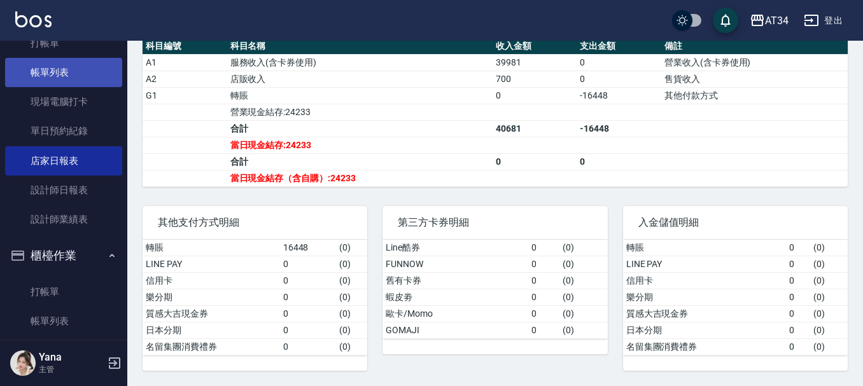
click at [60, 67] on link "帳單列表" at bounding box center [63, 72] width 117 height 29
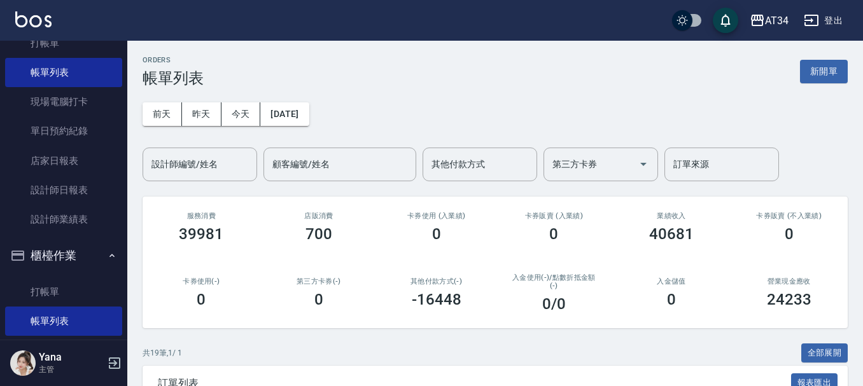
click at [454, 95] on div "前天 昨天 今天 2025/09/15 設計師編號/姓名 設計師編號/姓名 顧客編號/姓名 顧客編號/姓名 其他付款方式 其他付款方式 第三方卡券 第三方卡券…" at bounding box center [495, 134] width 705 height 94
click at [449, 180] on div "其他付款方式" at bounding box center [480, 165] width 115 height 34
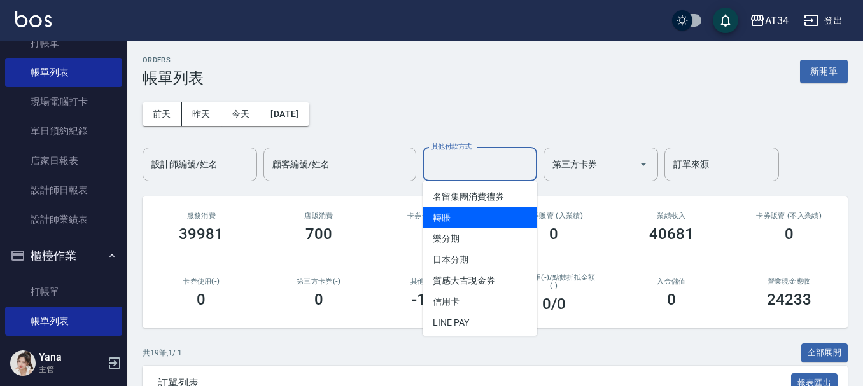
click at [445, 220] on span "轉賬" at bounding box center [480, 217] width 115 height 21
type input "轉賬"
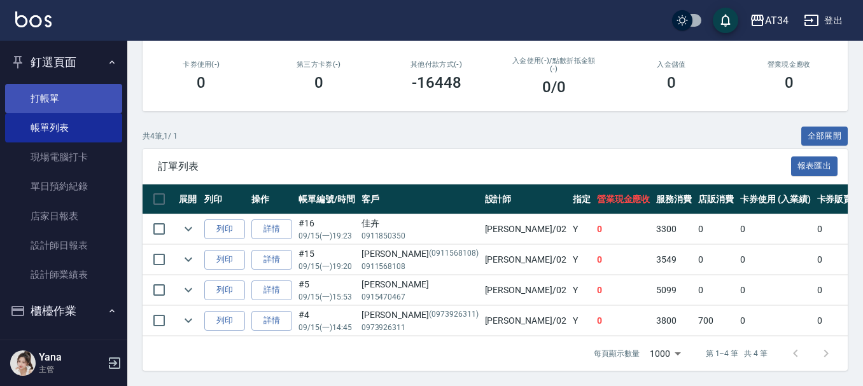
click at [43, 101] on link "打帳單" at bounding box center [63, 98] width 117 height 29
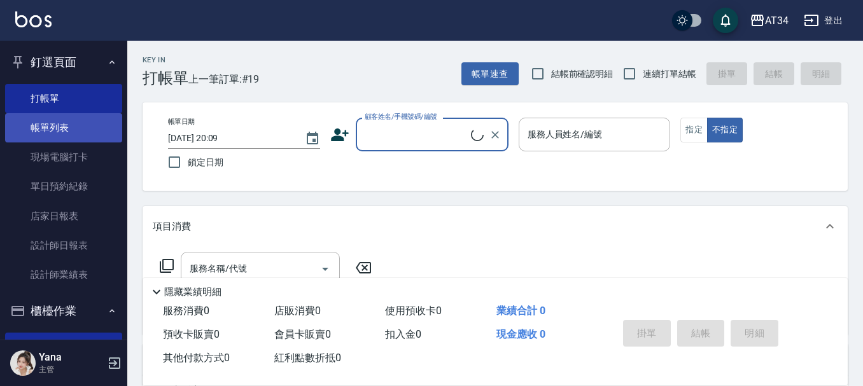
click at [71, 124] on link "帳單列表" at bounding box center [63, 127] width 117 height 29
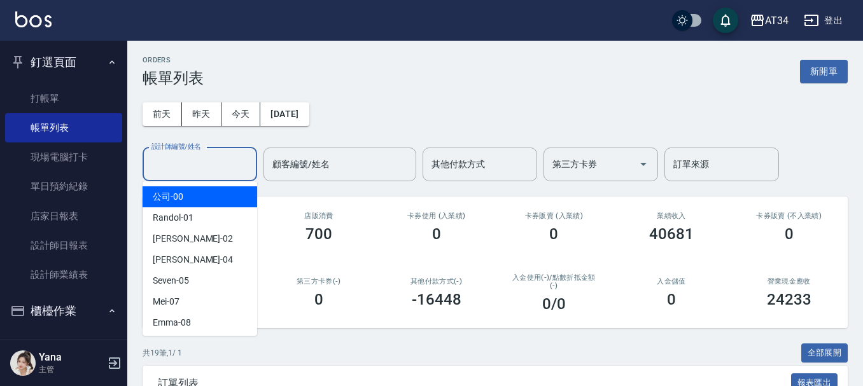
click at [205, 175] on input "設計師編號/姓名" at bounding box center [199, 164] width 103 height 22
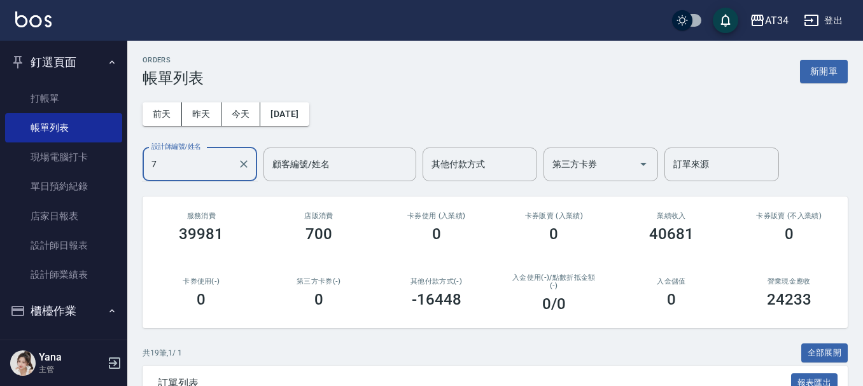
drag, startPoint x: 211, startPoint y: 164, endPoint x: 0, endPoint y: 110, distance: 217.9
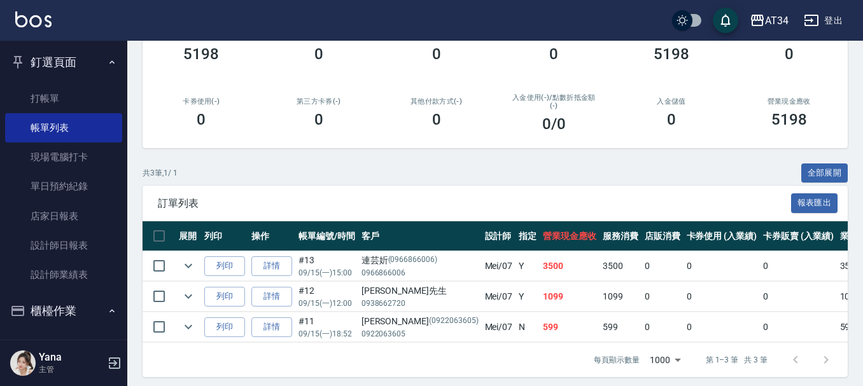
scroll to position [196, 0]
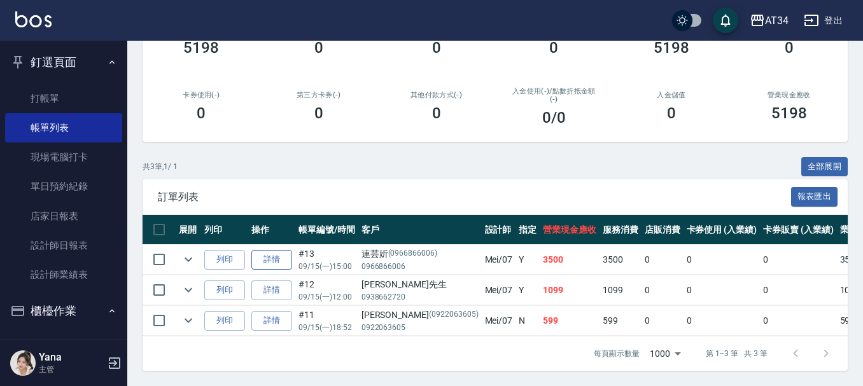
type input "Mei-07"
click at [265, 251] on link "詳情" at bounding box center [271, 260] width 41 height 20
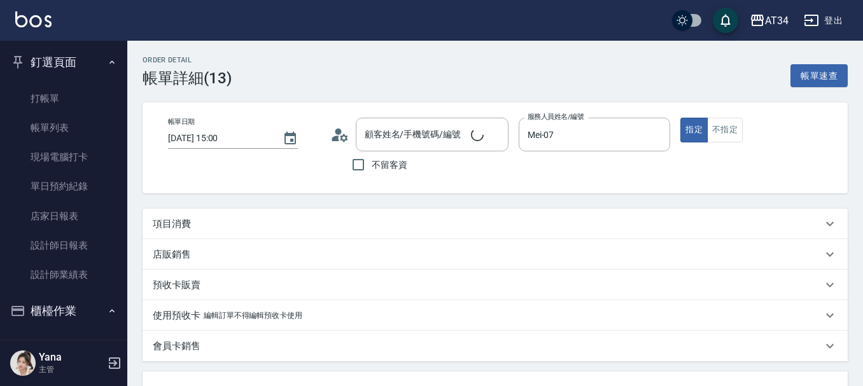
type input "2025/09/15 15:00"
type input "Mei-07"
type input "350"
type input "手工接髮(接髮須先LINE諮詢)"
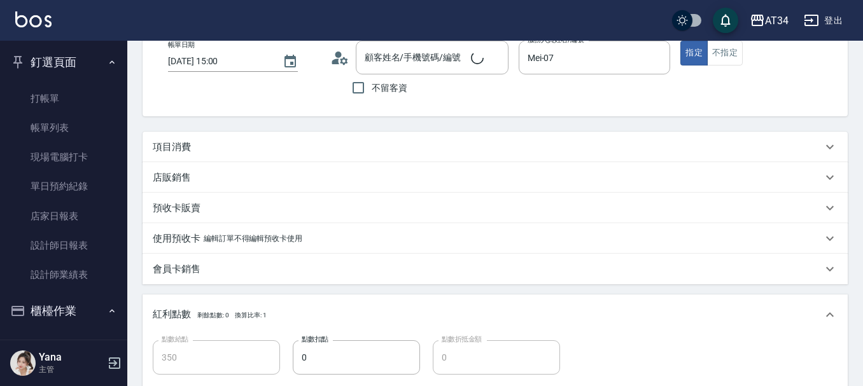
type input "連芸妡/0966866006/0966866006"
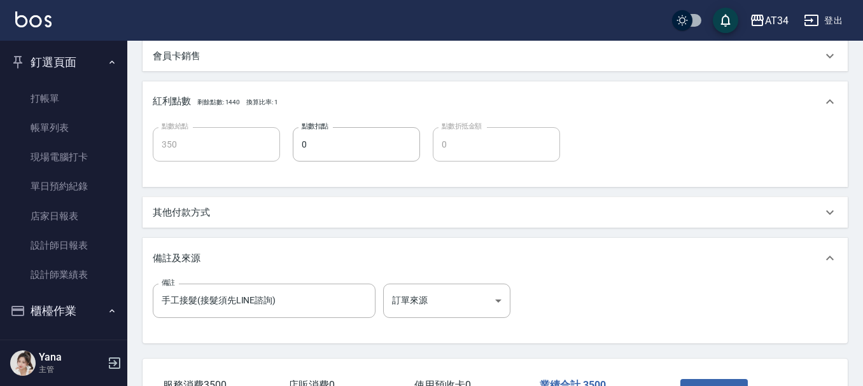
scroll to position [318, 0]
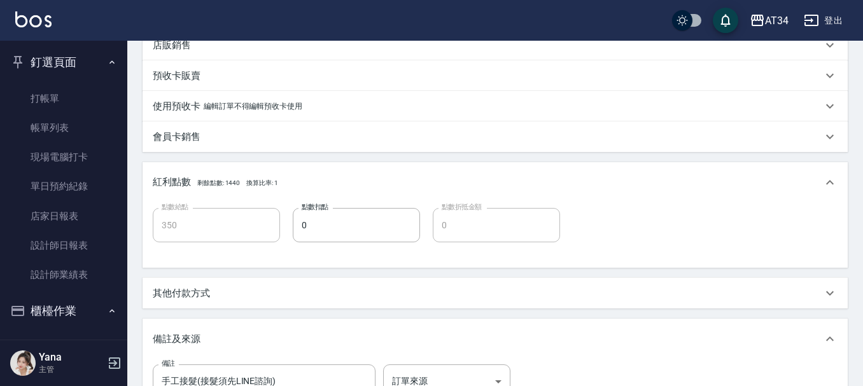
type input "新羽毛鉑金接髮調整(704)"
click at [227, 297] on div "其他付款方式" at bounding box center [487, 293] width 669 height 13
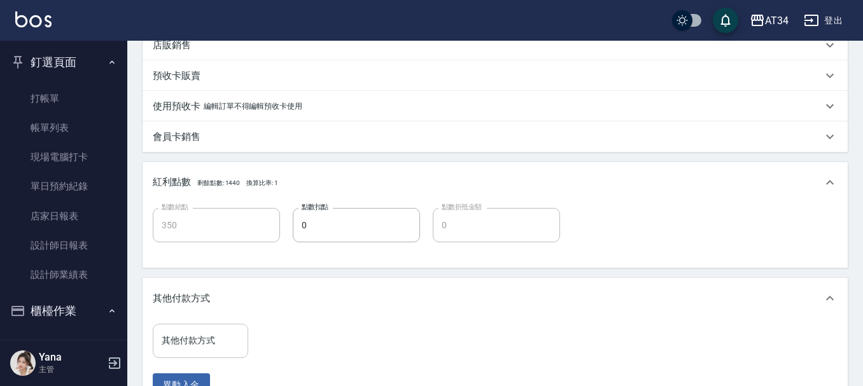
click at [206, 339] on div "其他付款方式 其他付款方式" at bounding box center [200, 341] width 95 height 34
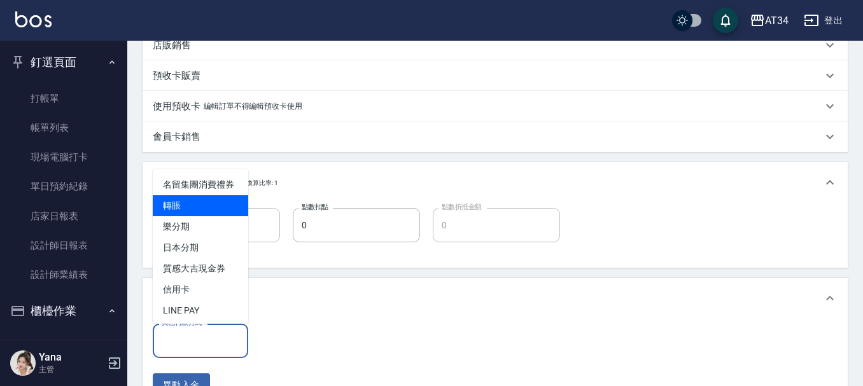
click at [192, 213] on span "轉賬" at bounding box center [200, 205] width 95 height 21
type input "轉賬"
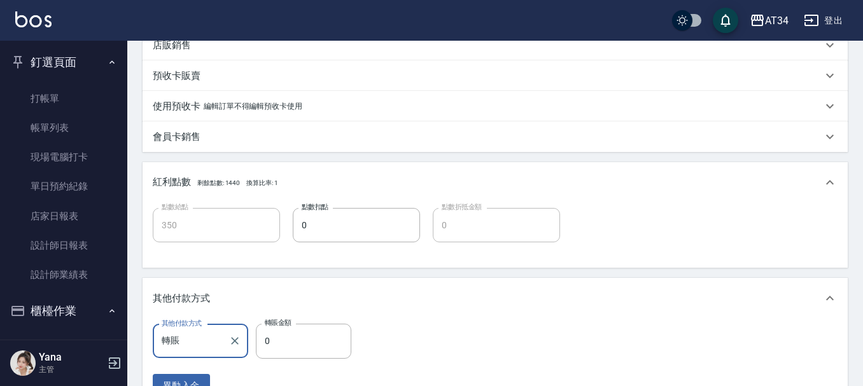
scroll to position [382, 0]
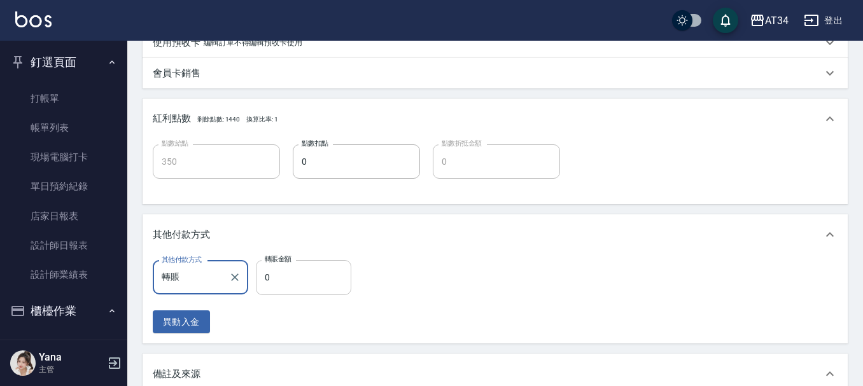
drag, startPoint x: 259, startPoint y: 268, endPoint x: 265, endPoint y: 269, distance: 6.5
click at [260, 268] on input "0" at bounding box center [303, 277] width 95 height 34
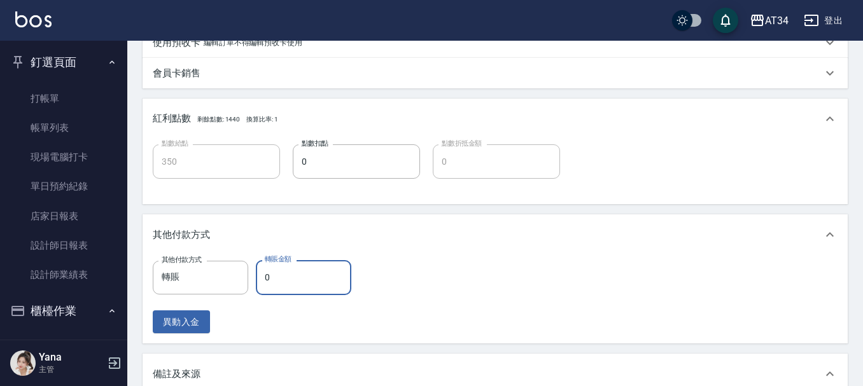
type input "340"
type input "35"
type input "310"
type input "350"
type input "0"
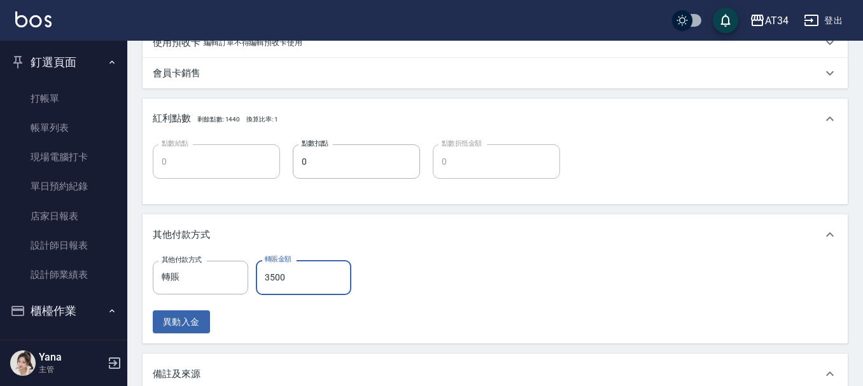
scroll to position [592, 0]
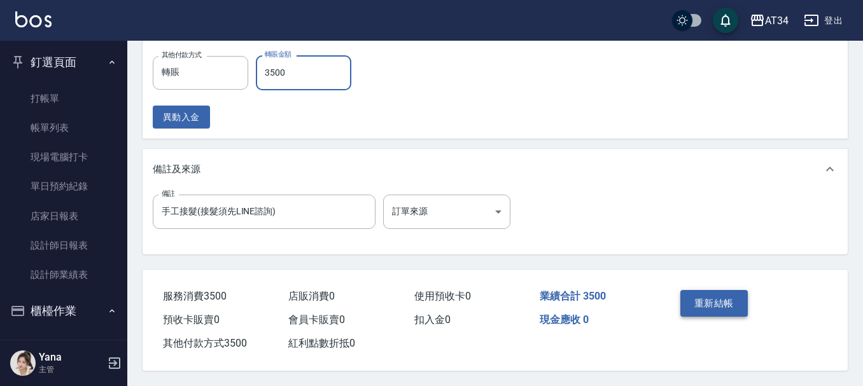
type input "3500"
click at [724, 290] on button "重新結帳" at bounding box center [713, 303] width 67 height 27
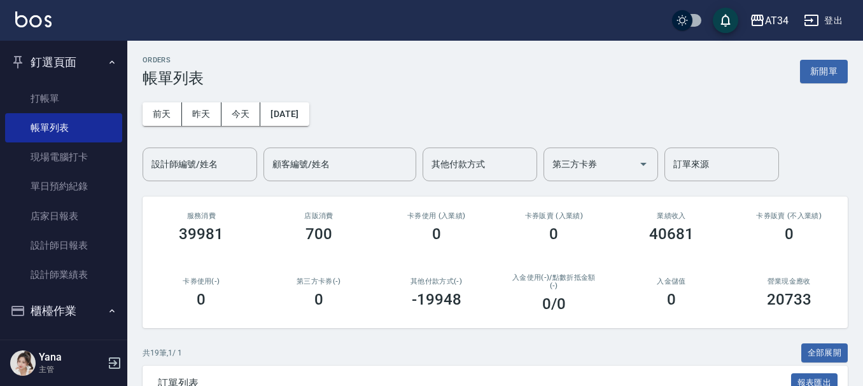
scroll to position [64, 0]
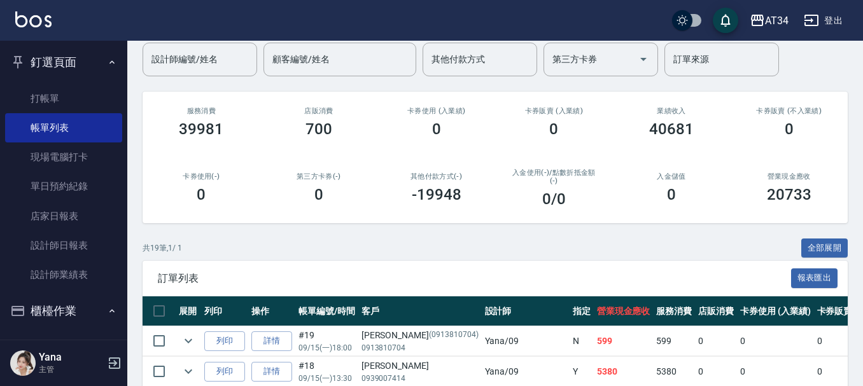
scroll to position [127, 0]
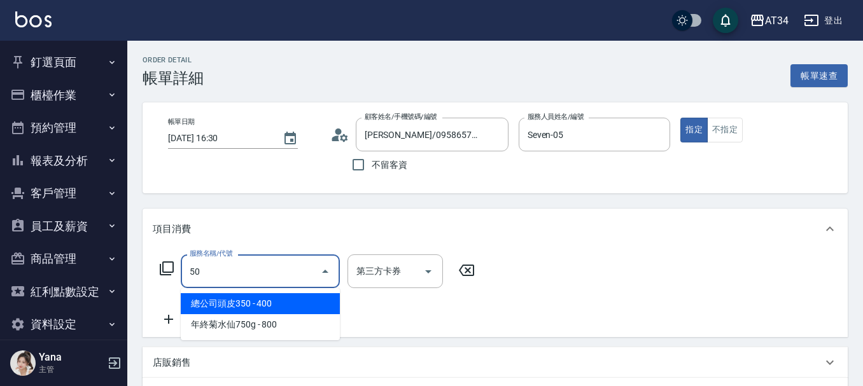
type input "503"
type input "90"
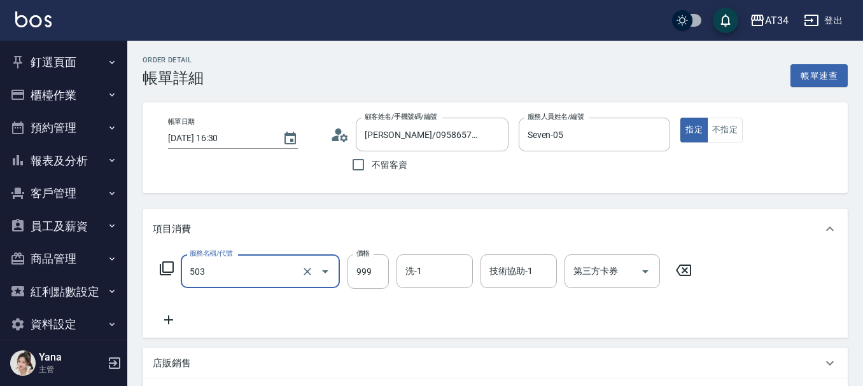
type input "局部髮(503)"
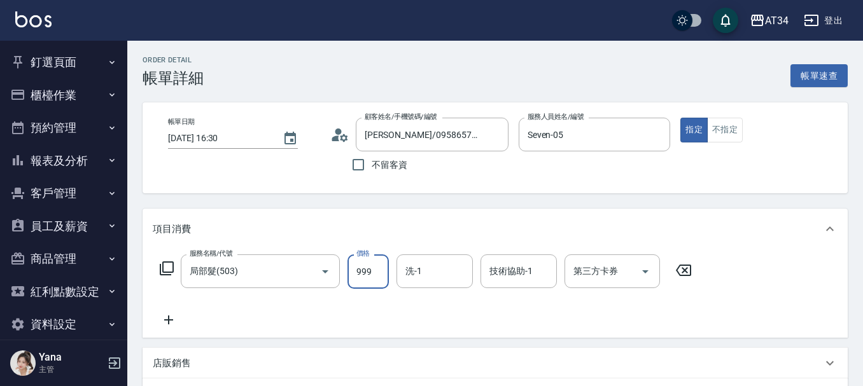
type input "0"
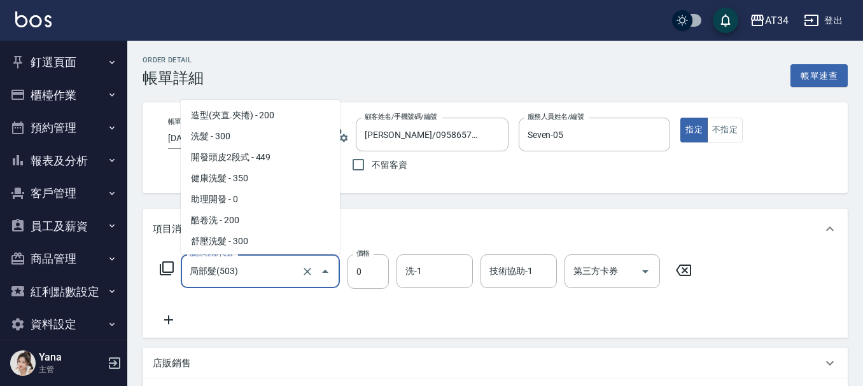
click at [230, 266] on input "局部髮(503)" at bounding box center [242, 271] width 112 height 22
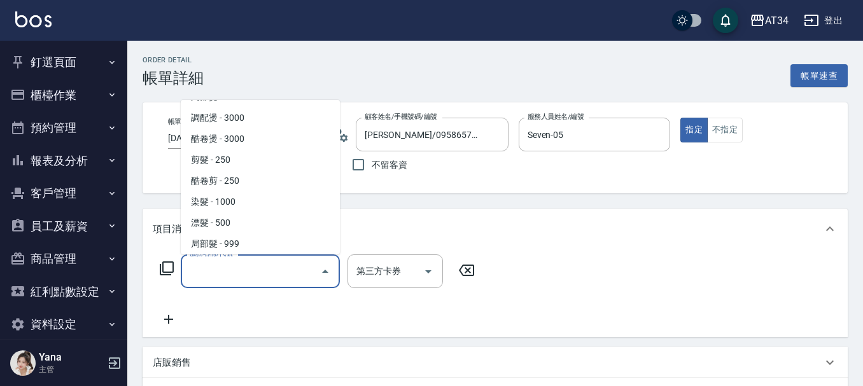
scroll to position [5, 0]
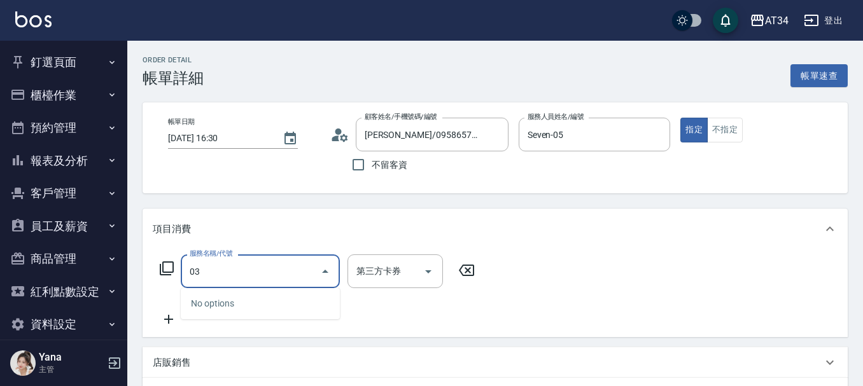
type input "0"
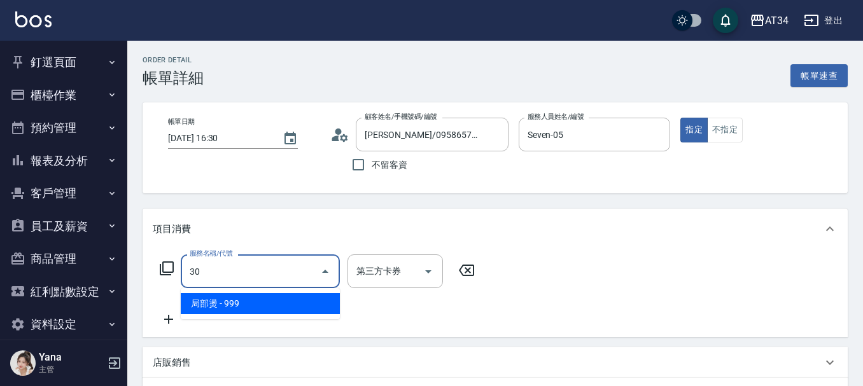
type input "303"
type input "90"
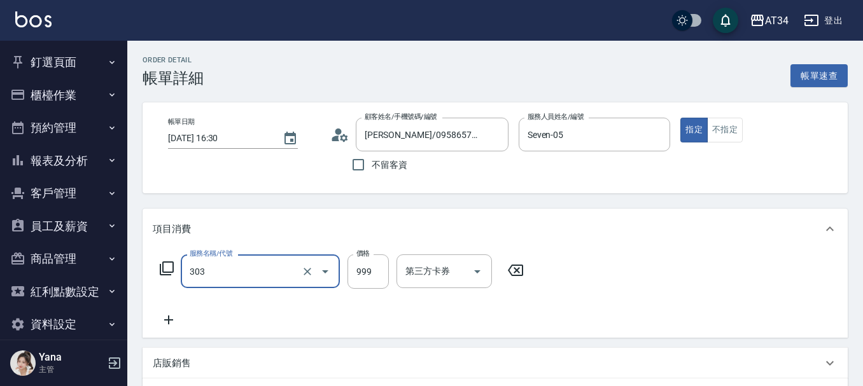
type input "局部燙(303)"
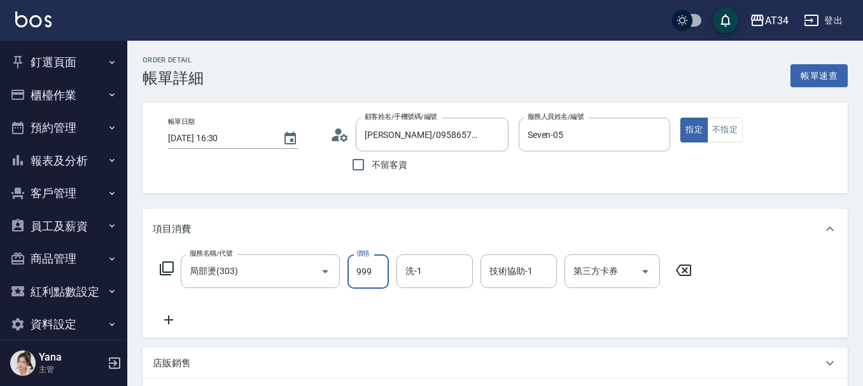
type input "0"
type input "270"
type input "2700"
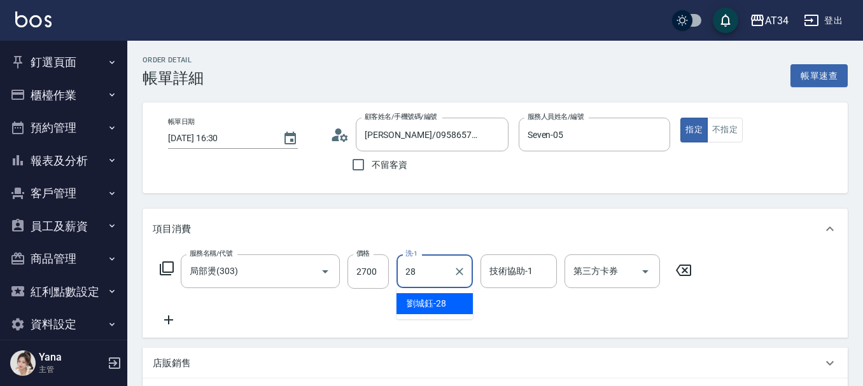
type input "劉城鈺-28"
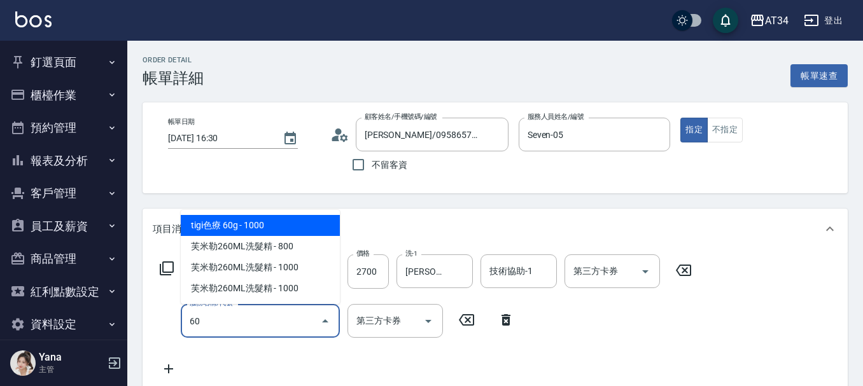
type input "605"
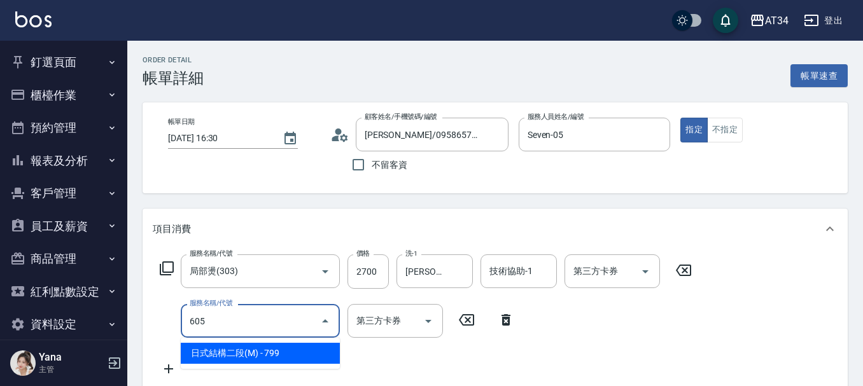
type input "340"
type input "日式結構二段(M)(605)"
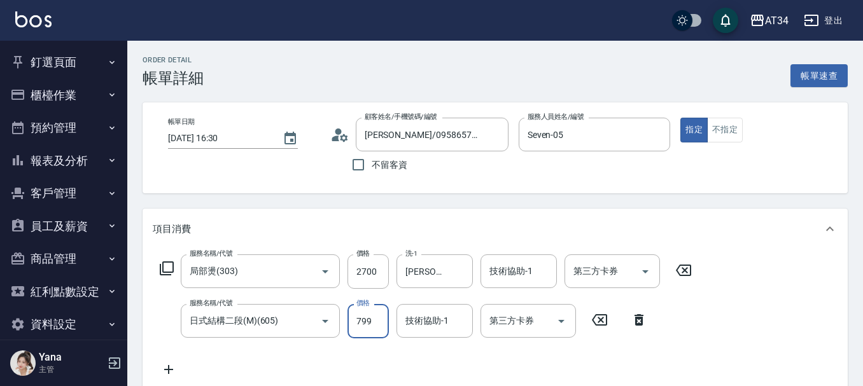
type input "9"
type input "270"
type input "99"
type input "360"
type input "999"
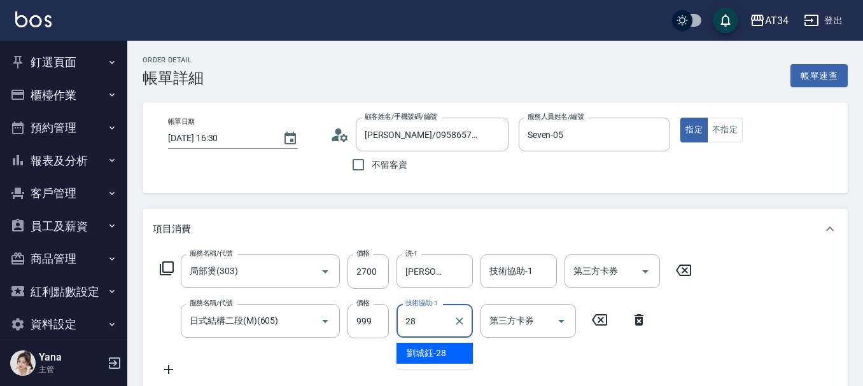
type input "[PERSON_NAME]-28"
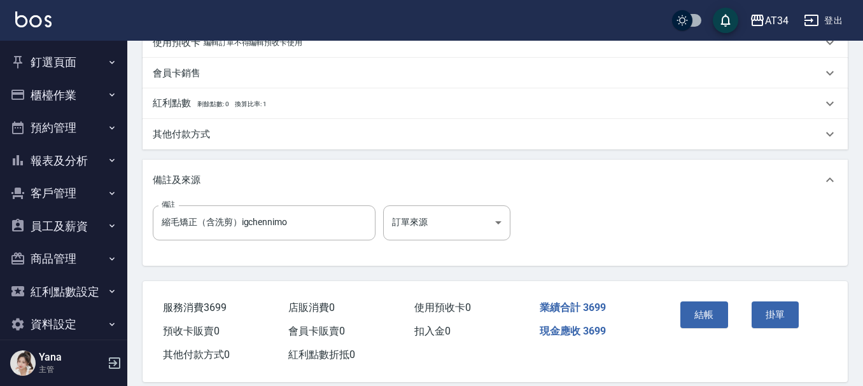
scroll to position [449, 0]
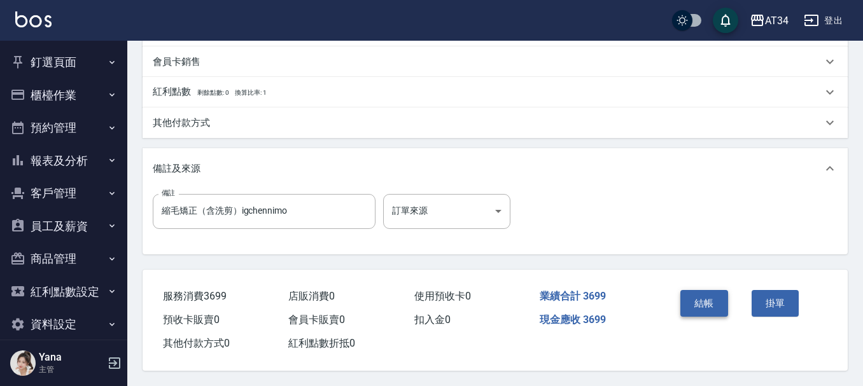
click at [698, 292] on button "結帳" at bounding box center [704, 303] width 48 height 27
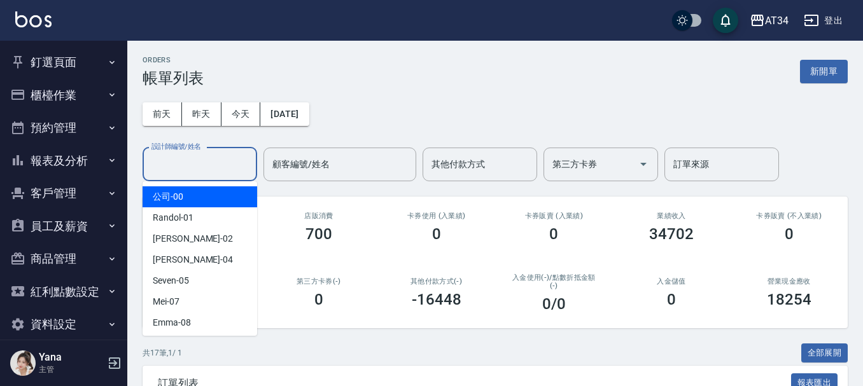
click at [210, 168] on input "設計師編號/姓名" at bounding box center [199, 164] width 103 height 22
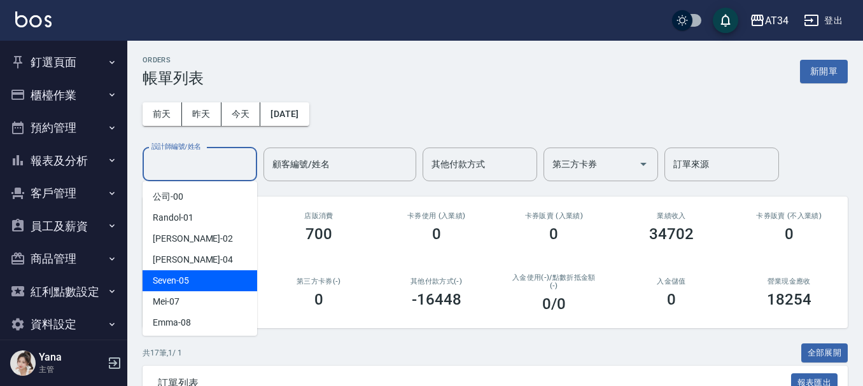
click at [207, 278] on div "Seven -05" at bounding box center [200, 280] width 115 height 21
type input "Seven-05"
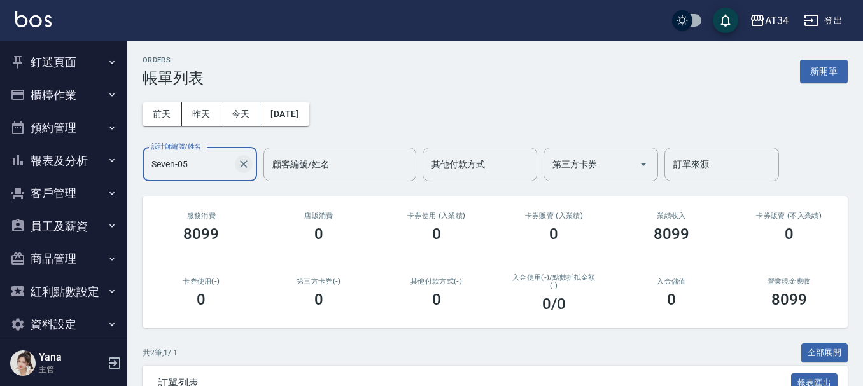
click at [244, 165] on icon "Clear" at bounding box center [243, 164] width 13 height 13
click at [78, 127] on button "預約管理" at bounding box center [63, 127] width 117 height 33
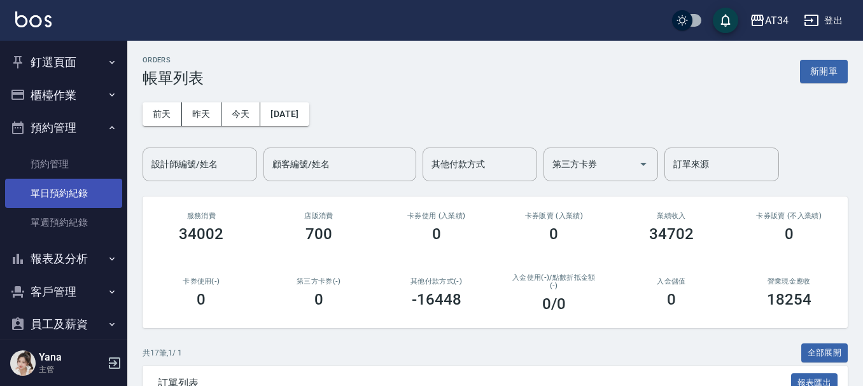
click at [46, 201] on link "單日預約紀錄" at bounding box center [63, 193] width 117 height 29
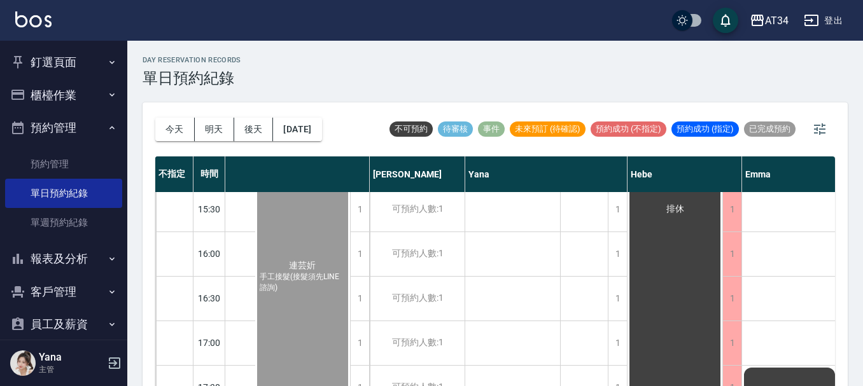
scroll to position [191, 715]
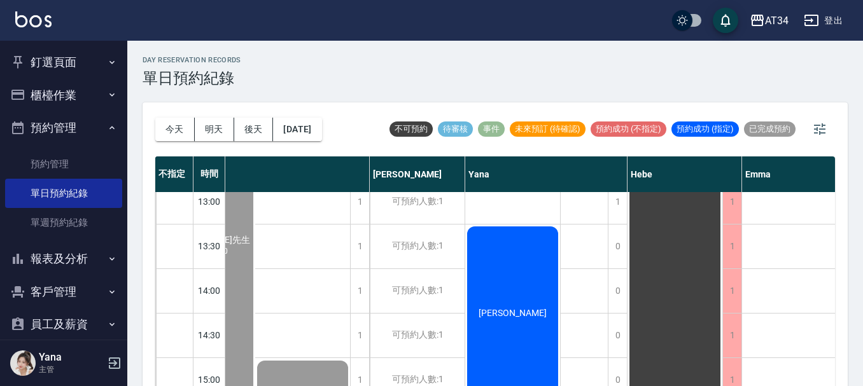
click at [494, 305] on div "[PERSON_NAME]" at bounding box center [512, 313] width 95 height 177
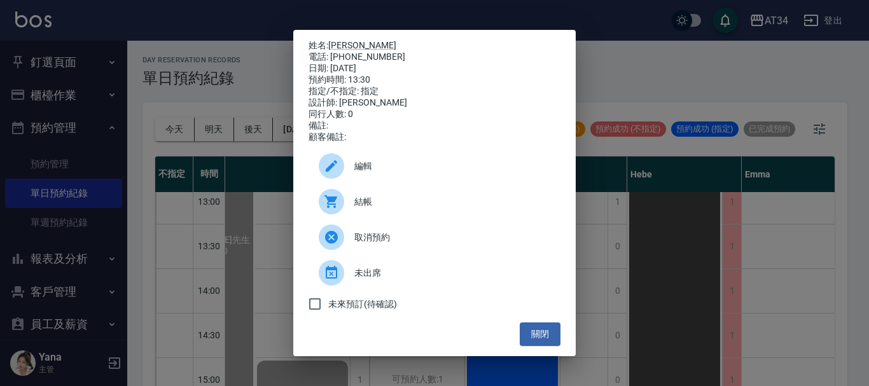
click at [394, 199] on div "結帳" at bounding box center [435, 202] width 252 height 36
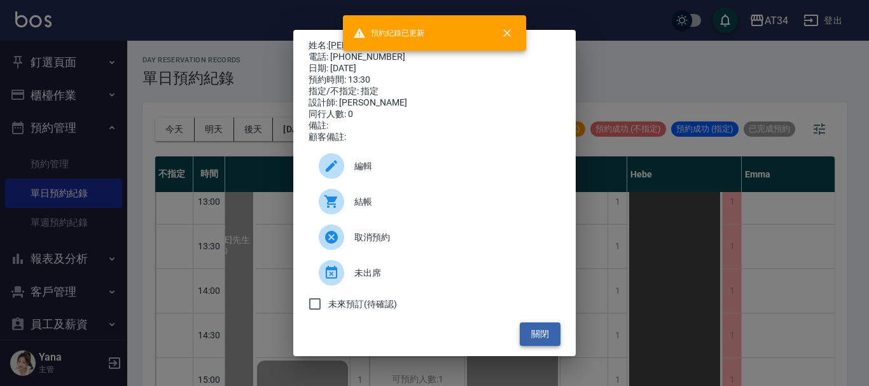
click at [526, 342] on button "關閉" at bounding box center [540, 335] width 41 height 24
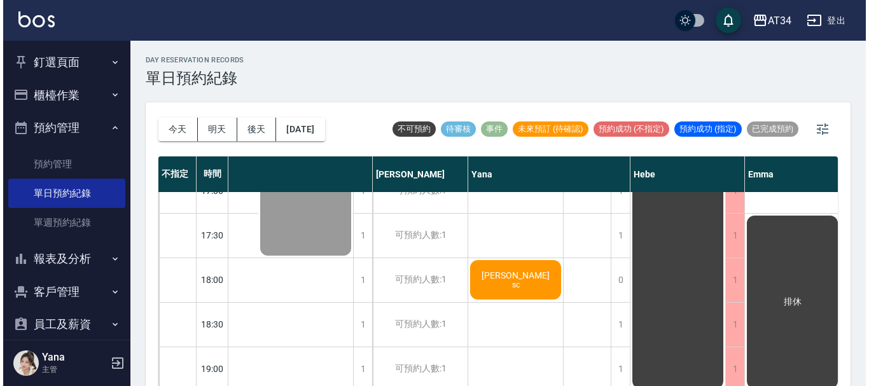
scroll to position [573, 715]
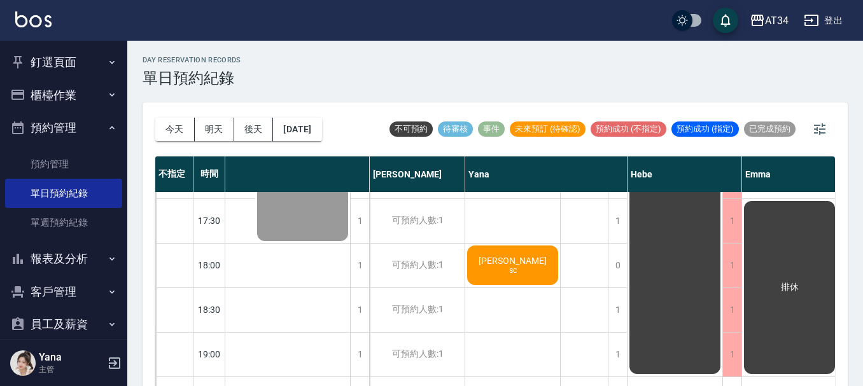
click at [508, 221] on div "林卉文 林昱丞 sc" at bounding box center [512, 20] width 95 height 802
click at [510, 244] on div "林昱丞 sc" at bounding box center [512, 265] width 95 height 43
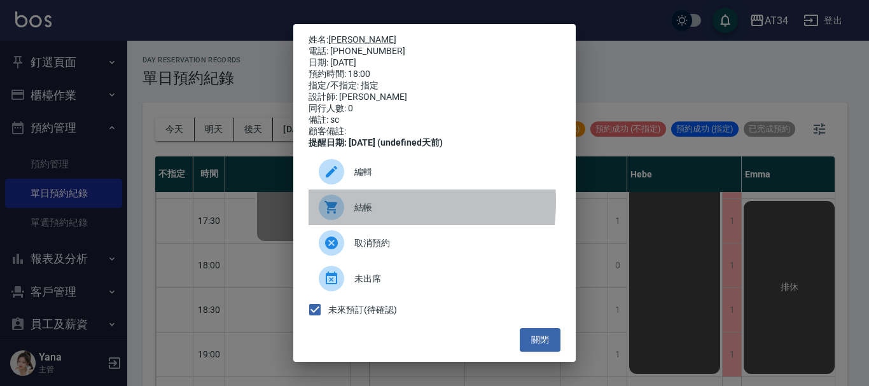
click at [366, 211] on span "結帳" at bounding box center [452, 207] width 196 height 13
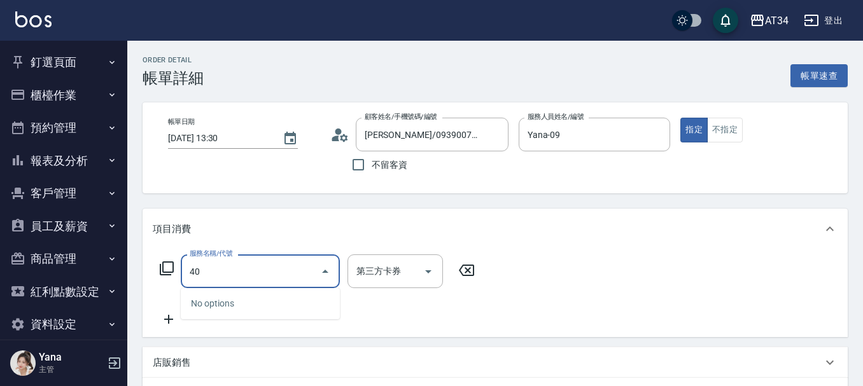
type input "4"
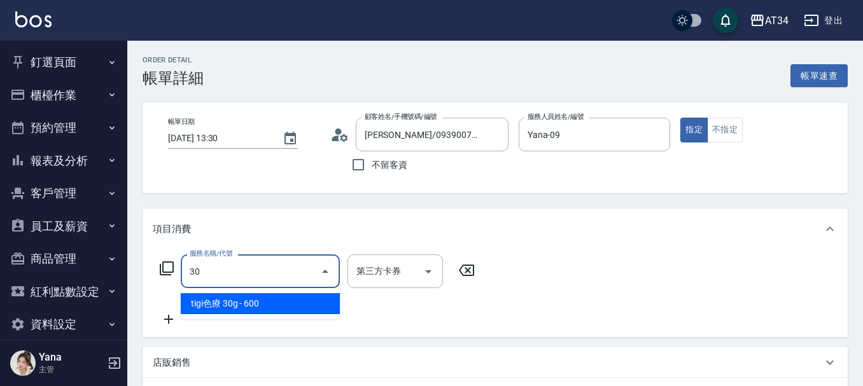
type input "301"
type input "150"
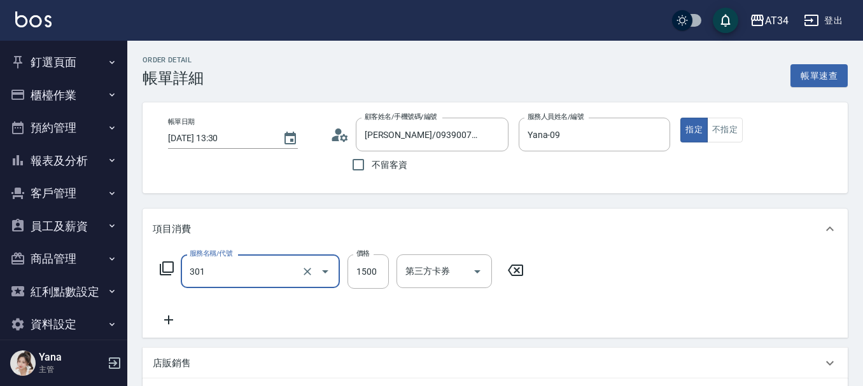
type input "燙髮(301)"
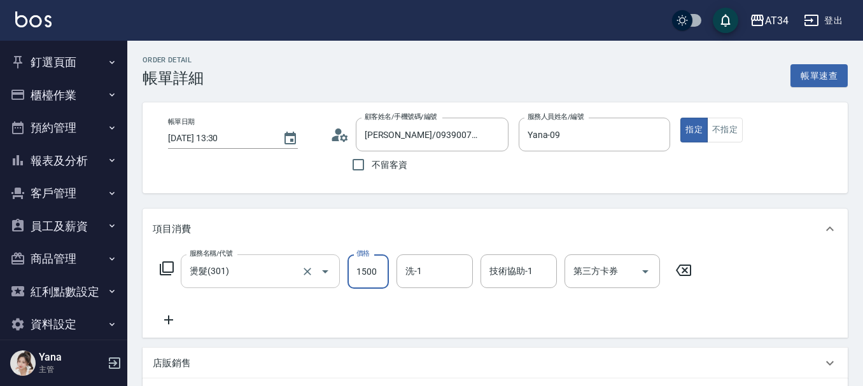
type input "2"
type input "0"
type input "22"
type input "20"
type input "223"
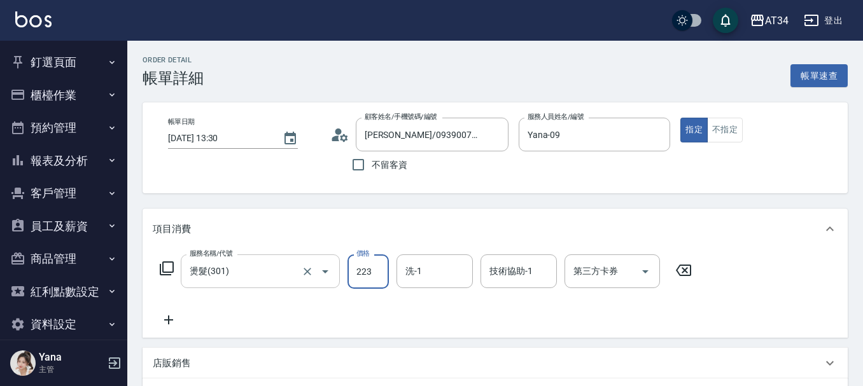
type input "220"
type input "22380"
type input "220"
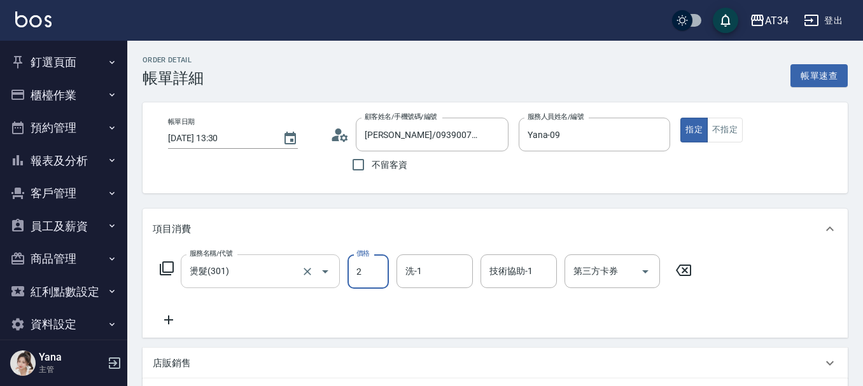
type input "0"
type input "23"
type input "20"
type input "238"
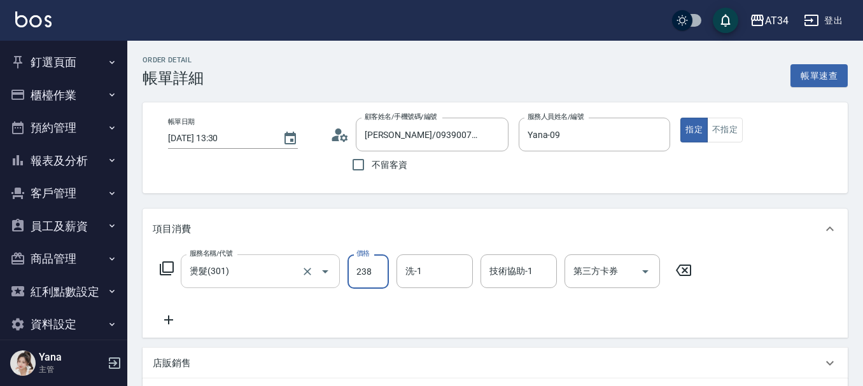
type input "230"
type input "2380"
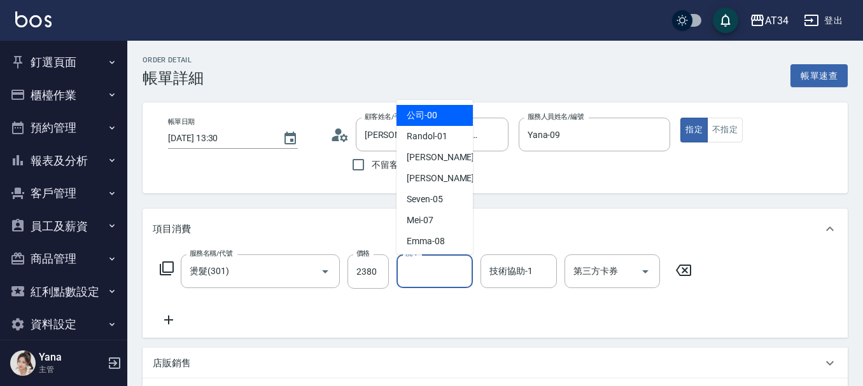
click at [426, 281] on input "洗-1" at bounding box center [434, 271] width 65 height 22
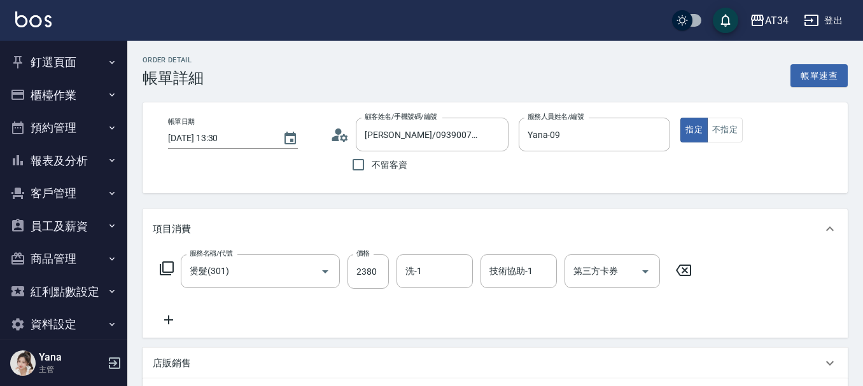
click at [557, 209] on div "項目消費" at bounding box center [495, 229] width 705 height 41
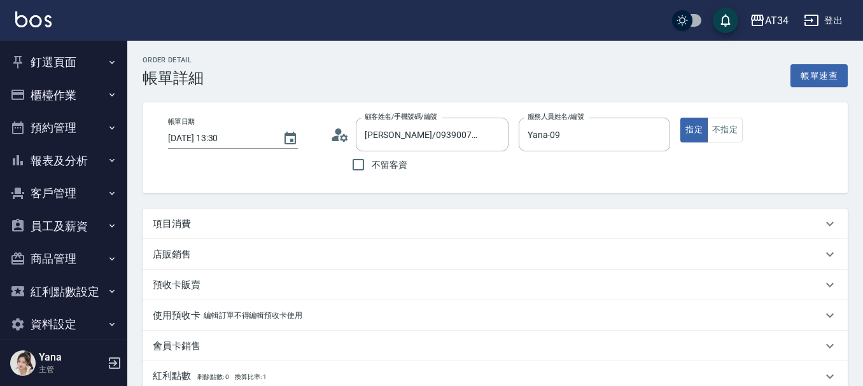
click at [382, 229] on div "項目消費" at bounding box center [487, 224] width 669 height 13
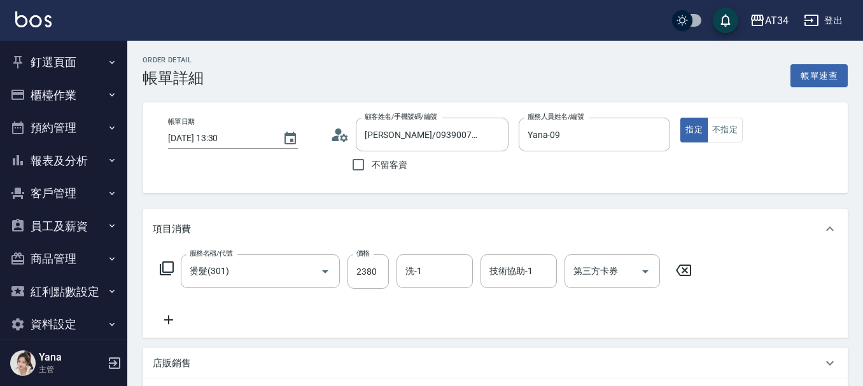
click at [171, 319] on icon at bounding box center [169, 319] width 32 height 15
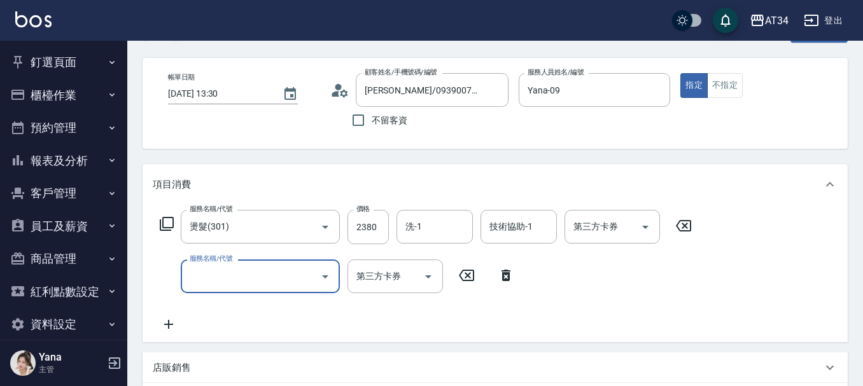
scroll to position [64, 0]
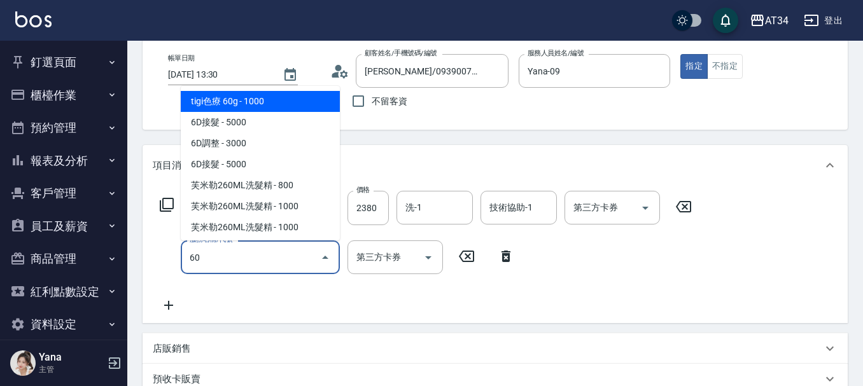
type input "602"
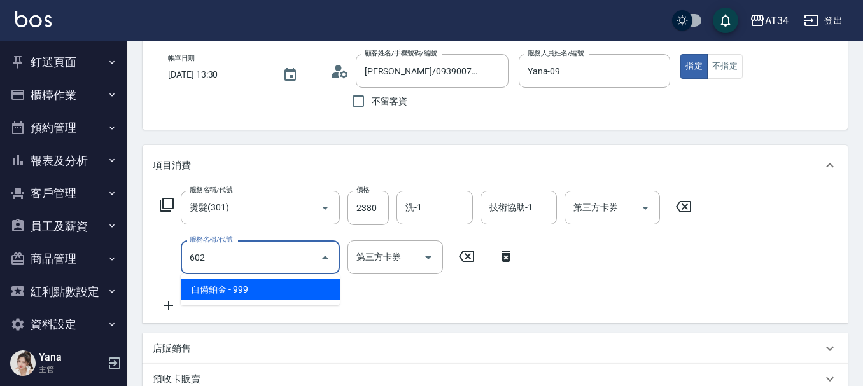
type input "330"
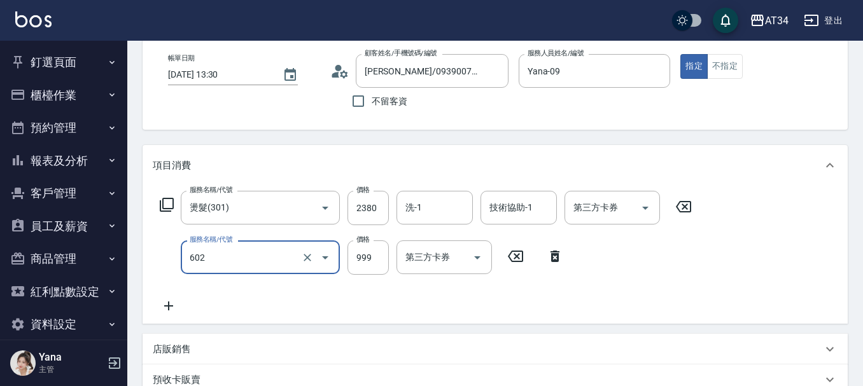
type input "自備鉑金(602)"
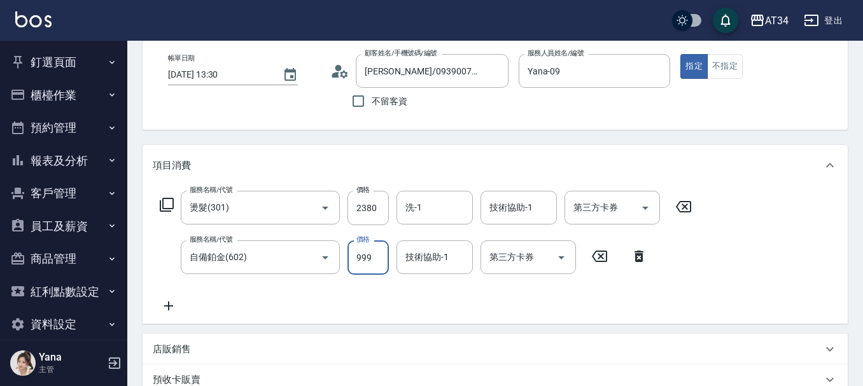
type input "230"
type input "17"
type input "250"
type input "170"
type input "400"
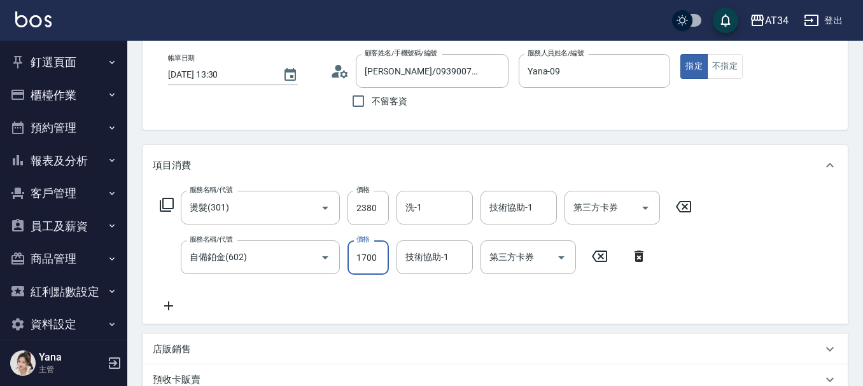
type input "1700"
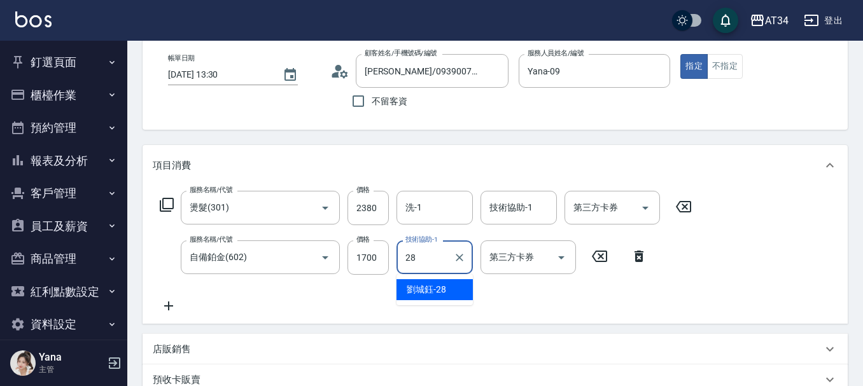
type input "劉城鈺-28"
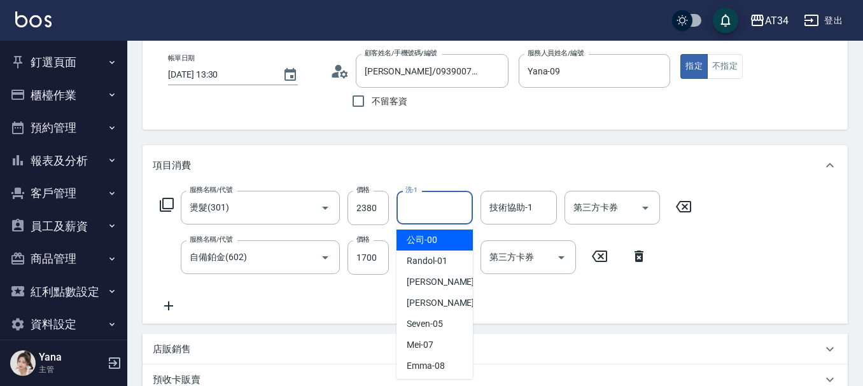
click at [426, 208] on input "洗-1" at bounding box center [434, 208] width 65 height 22
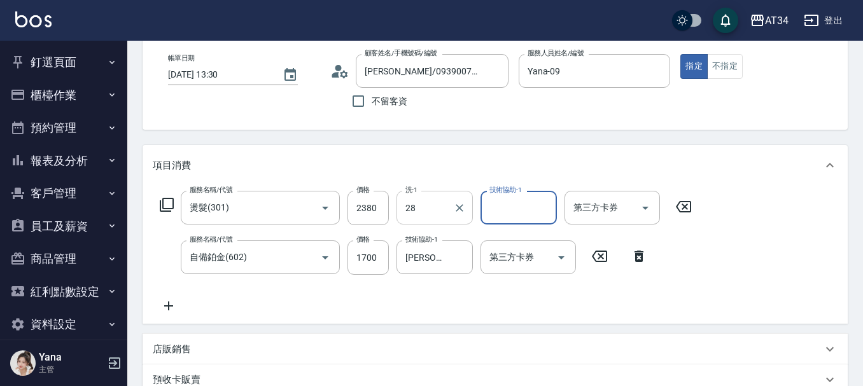
type input "劉城鈺-28"
click at [460, 206] on icon "Clear" at bounding box center [459, 208] width 13 height 13
click at [175, 313] on icon at bounding box center [169, 305] width 32 height 15
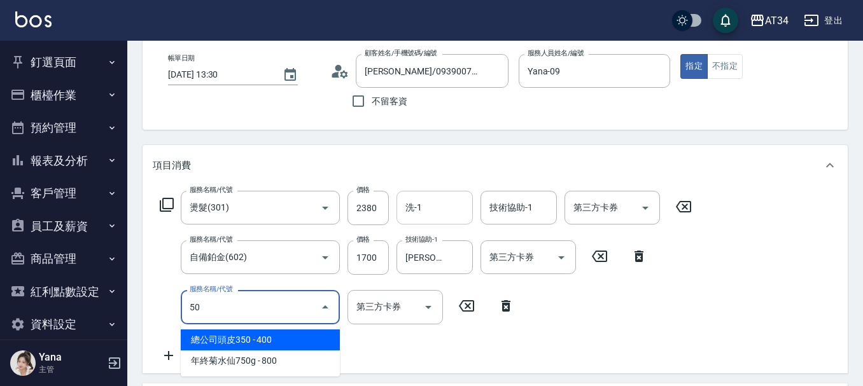
type input "503"
type input "500"
type input "局部髮(503)"
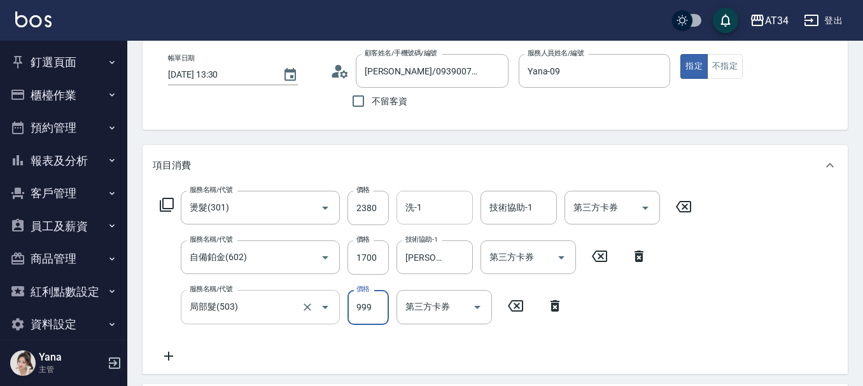
type input "400"
type input "130"
type input "420"
type input "1300"
type input "530"
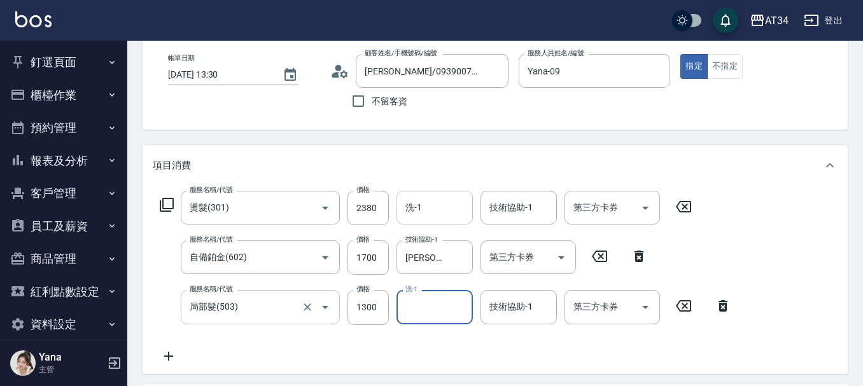
type input "3"
type input "劉城鈺-28"
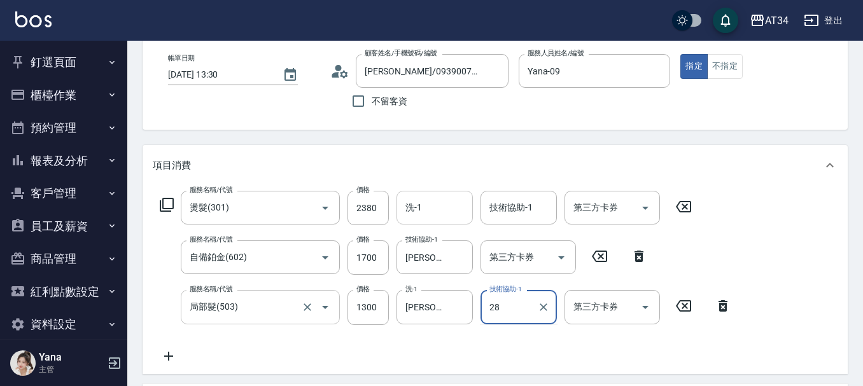
type input "劉城鈺-28"
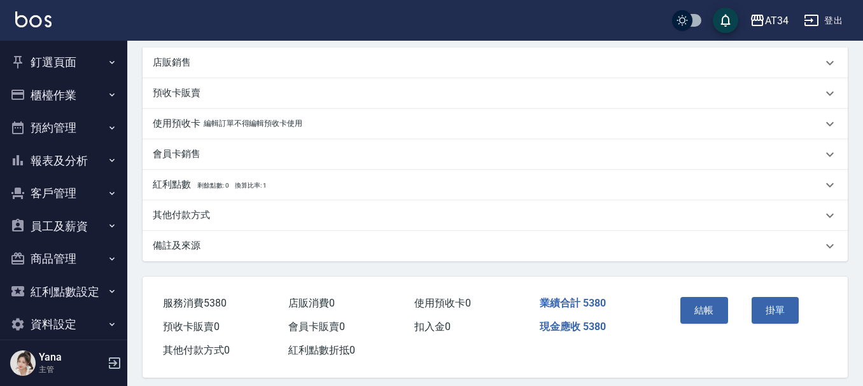
scroll to position [413, 0]
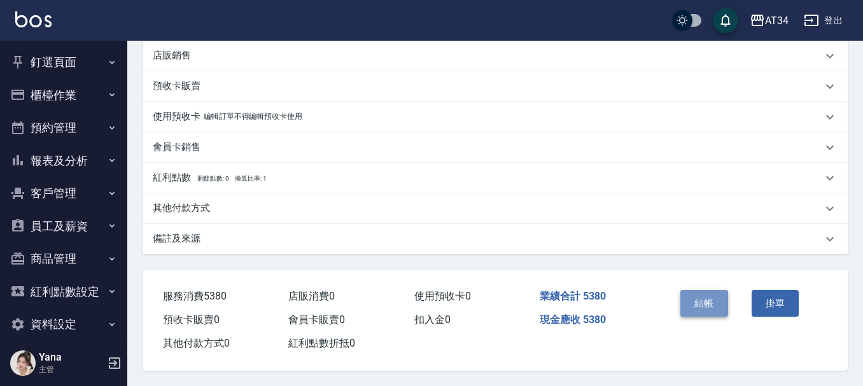
click at [703, 310] on button "結帳" at bounding box center [704, 303] width 48 height 27
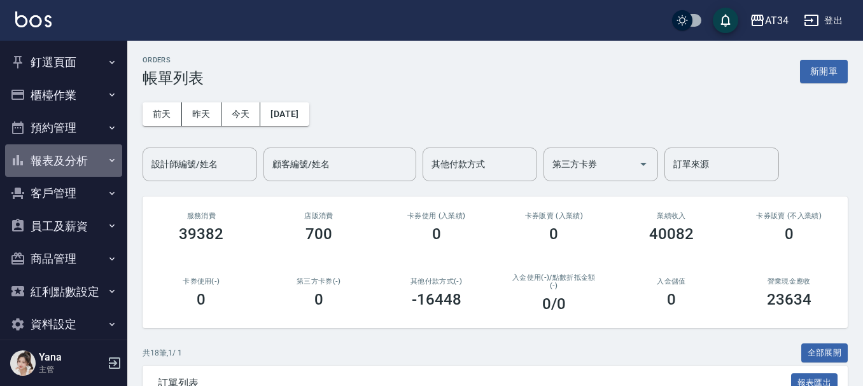
click at [95, 159] on button "報表及分析" at bounding box center [63, 160] width 117 height 33
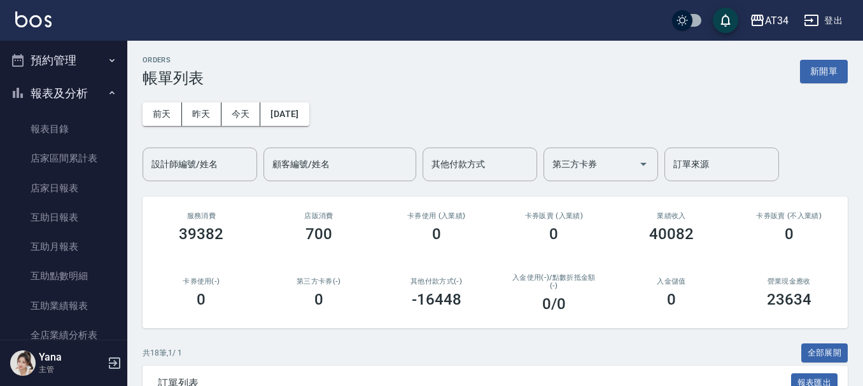
scroll to position [191, 0]
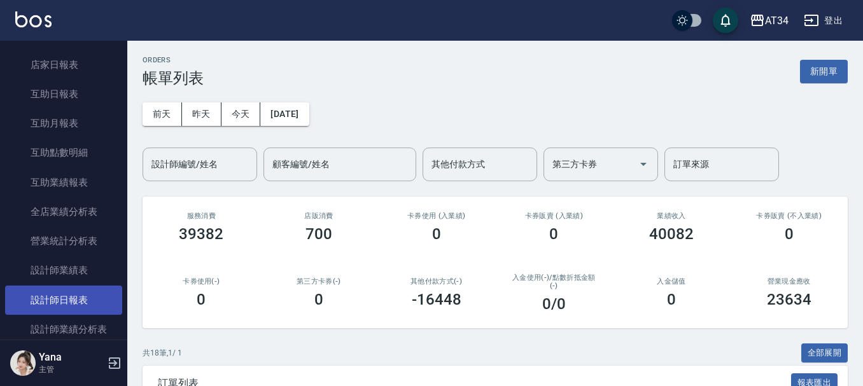
click at [67, 305] on link "設計師日報表" at bounding box center [63, 300] width 117 height 29
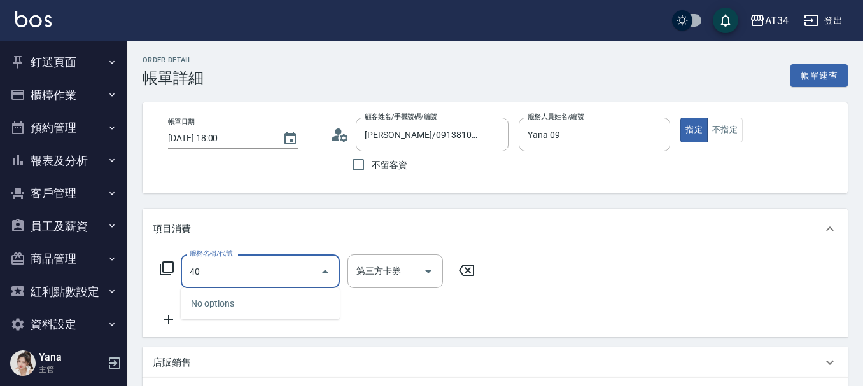
type input "401"
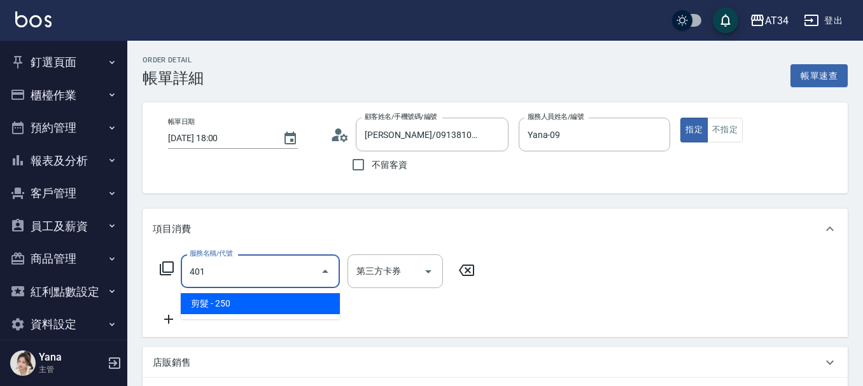
type input "20"
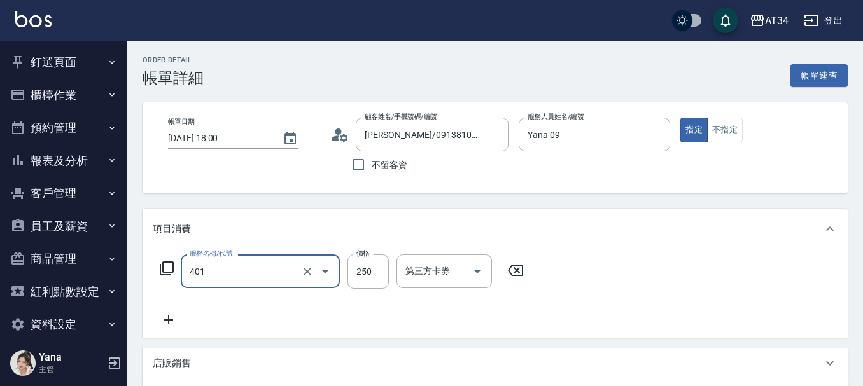
type input "剪髮(401)"
type input "0"
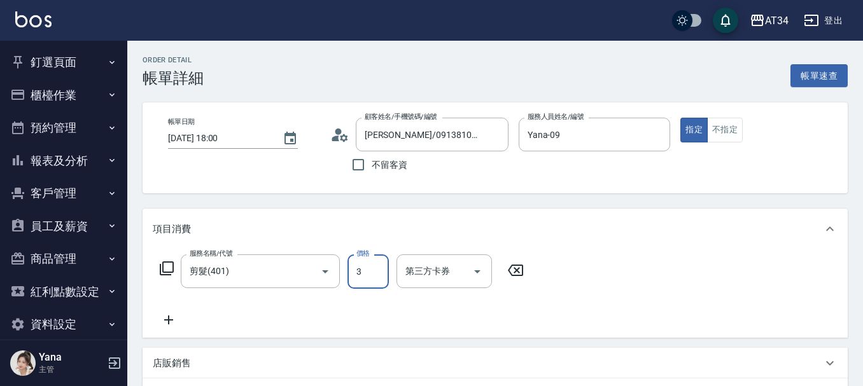
type input "30"
type input "300"
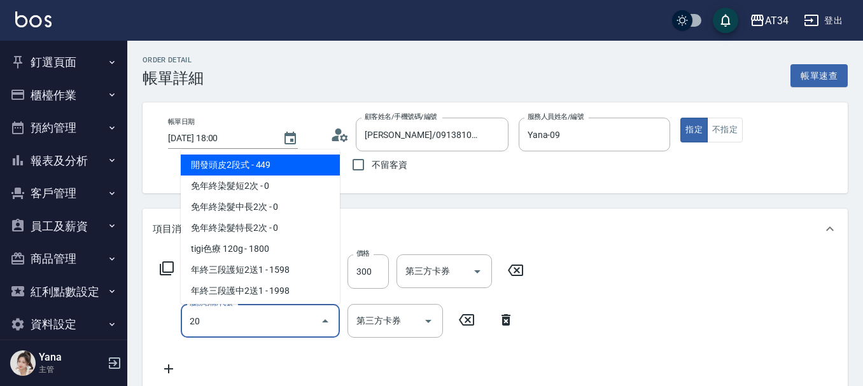
type input "201"
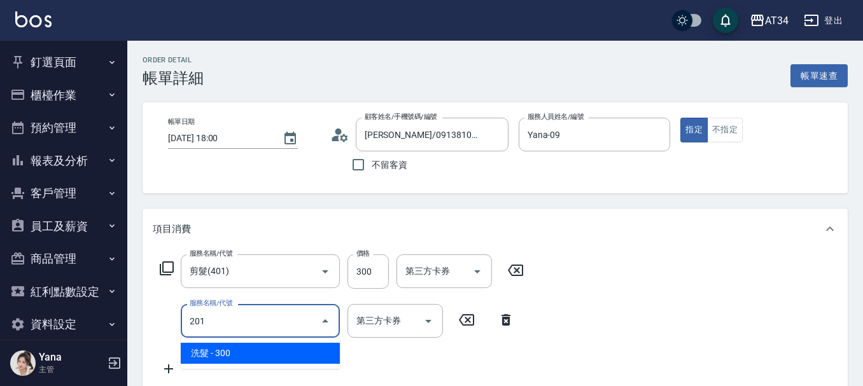
type input "60"
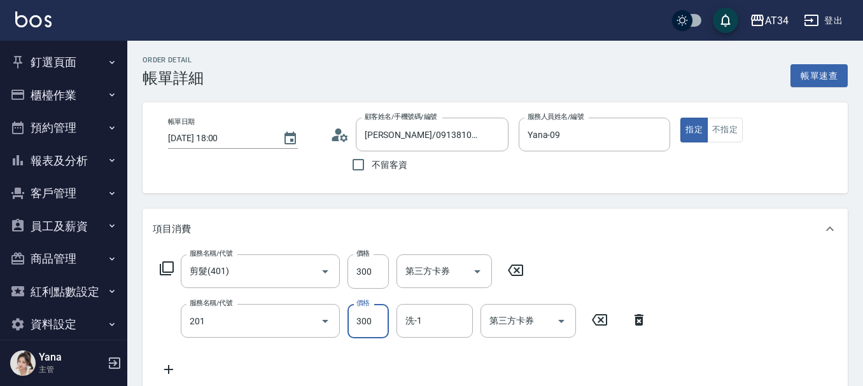
type input "洗髮(201)"
type input "30"
type input "29"
type input "50"
type input "299"
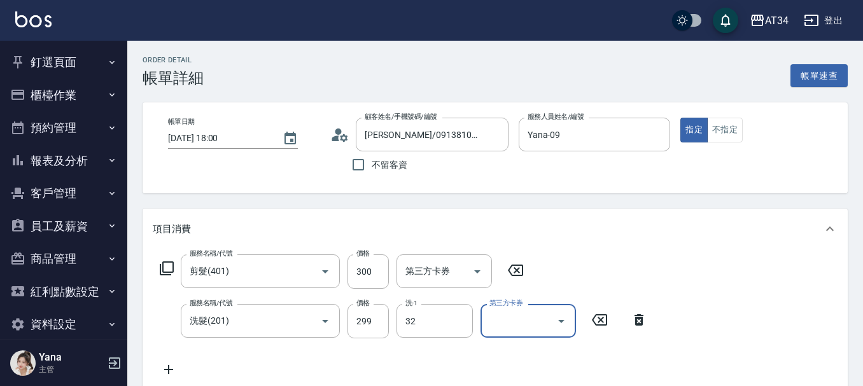
type input "阿源-32"
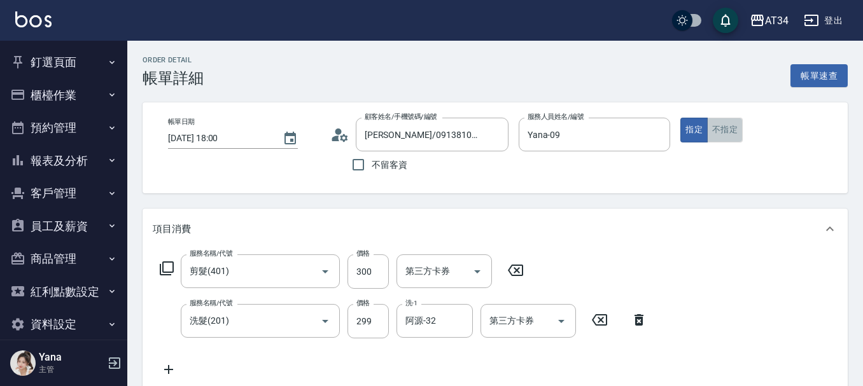
click at [738, 135] on button "不指定" at bounding box center [725, 130] width 36 height 25
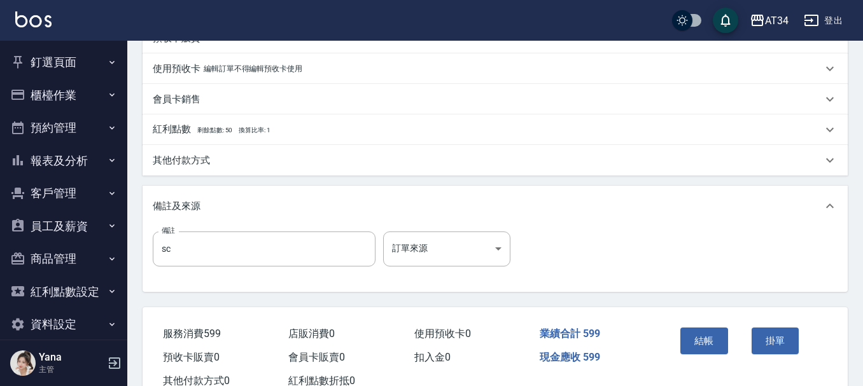
scroll to position [445, 0]
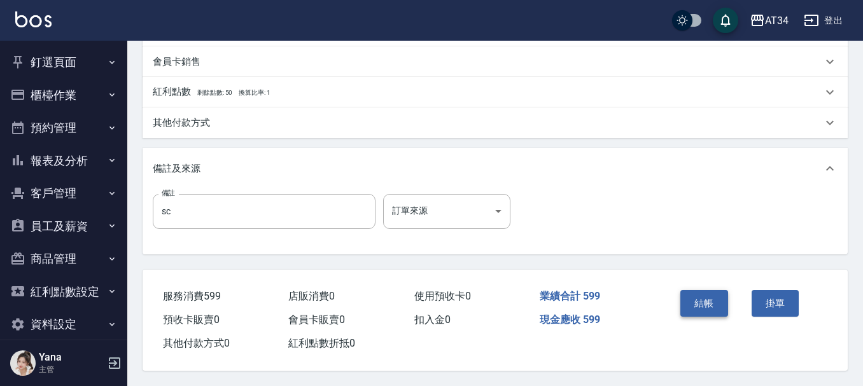
click at [711, 300] on button "結帳" at bounding box center [704, 303] width 48 height 27
